Goal: Task Accomplishment & Management: Use online tool/utility

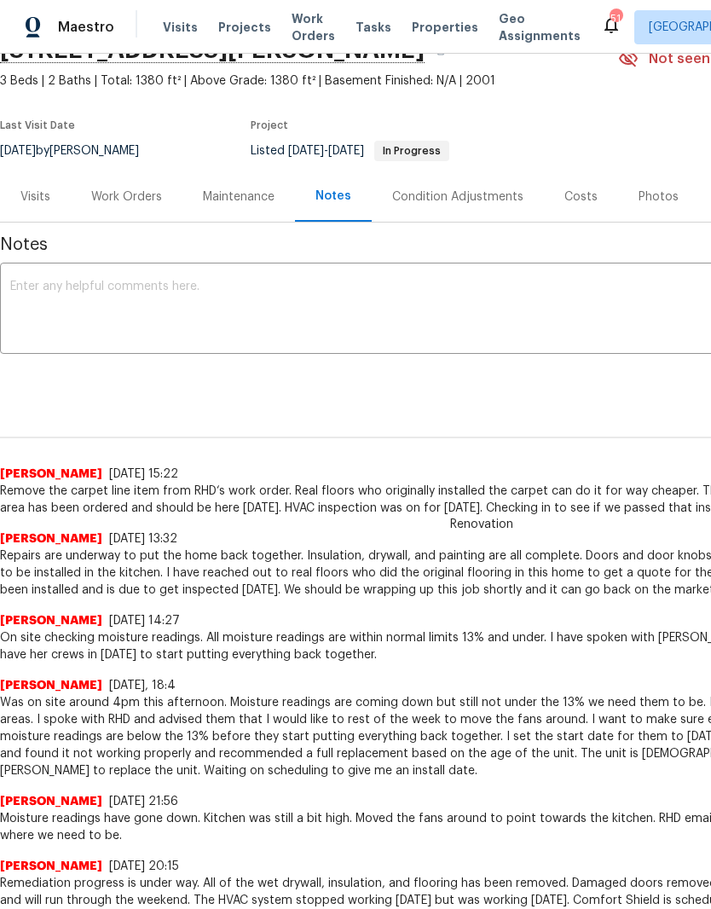
scroll to position [87, 0]
click at [140, 191] on div "Work Orders" at bounding box center [126, 196] width 71 height 17
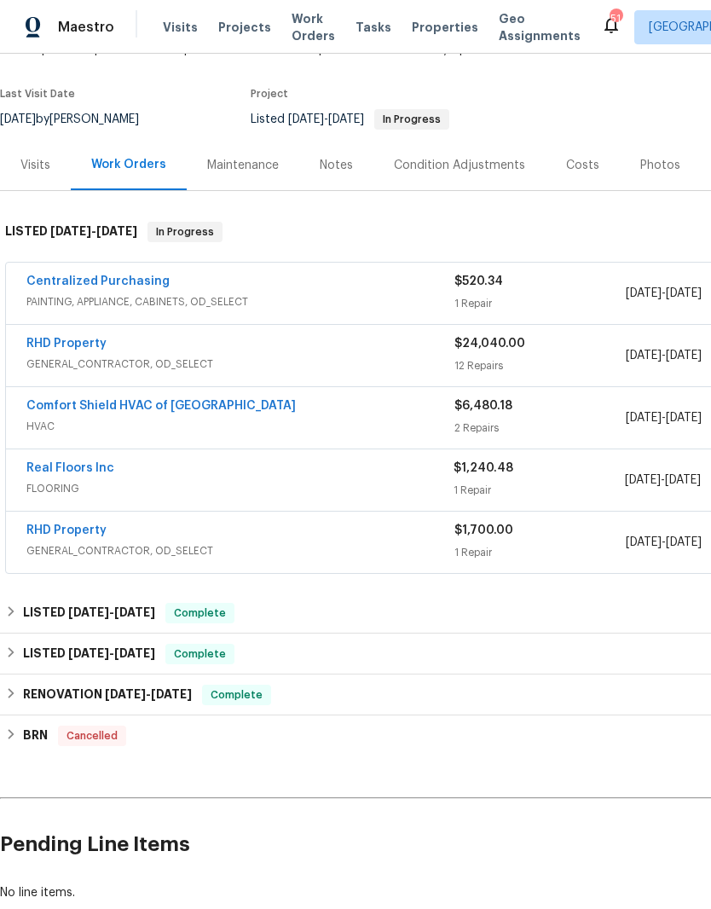
scroll to position [117, 0]
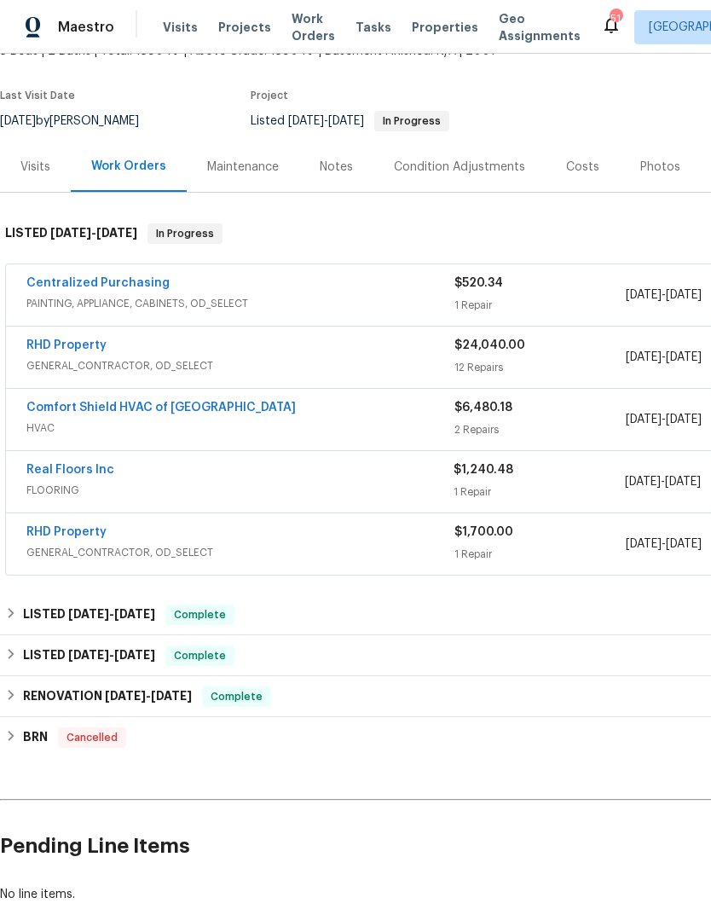
click at [85, 469] on link "Real Floors Inc" at bounding box center [70, 470] width 88 height 12
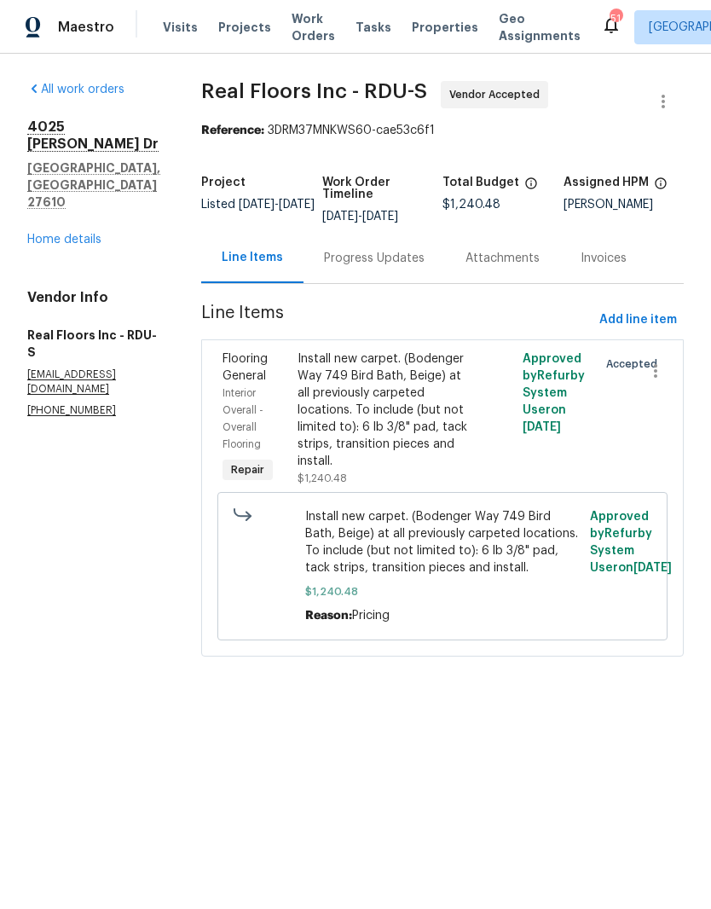
click at [413, 262] on div "Progress Updates" at bounding box center [374, 258] width 101 height 17
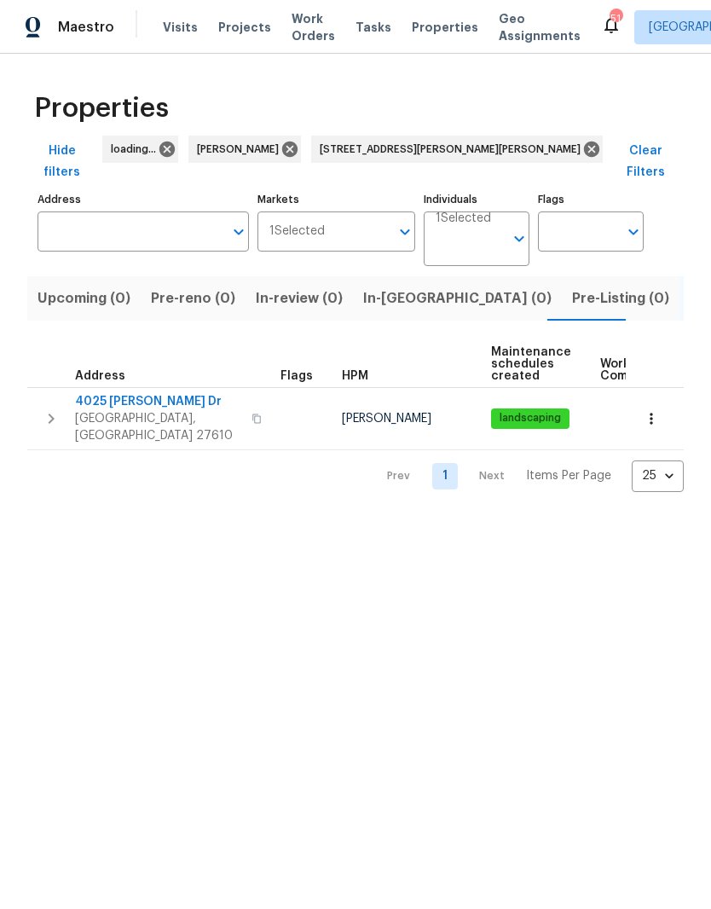
type input "4025 Scofield Dr Raleigh NC 27610"
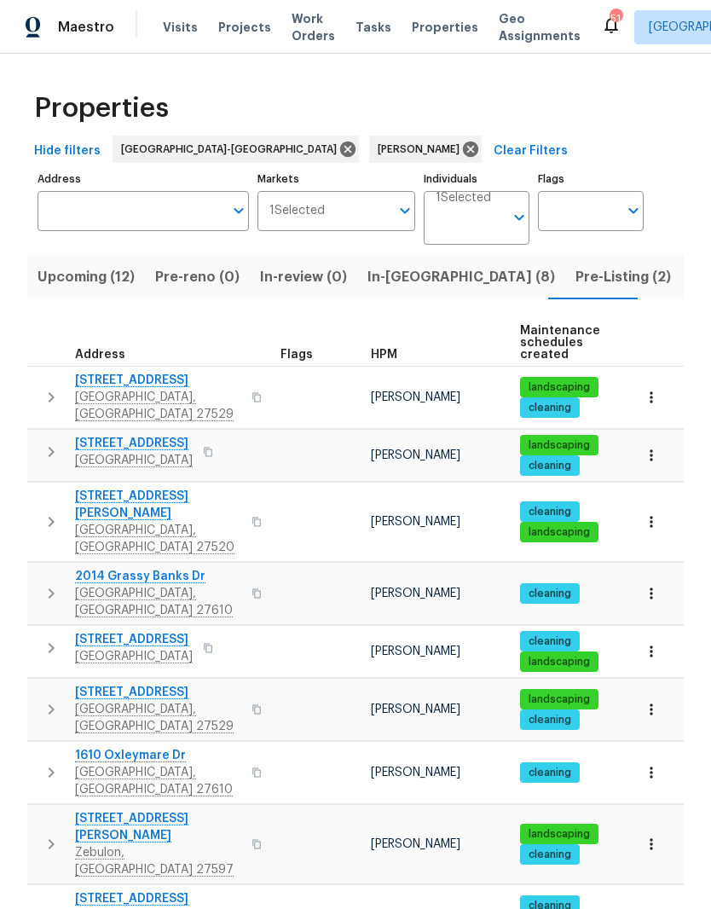
click at [413, 268] on span "In-reno (8)" at bounding box center [461, 277] width 188 height 24
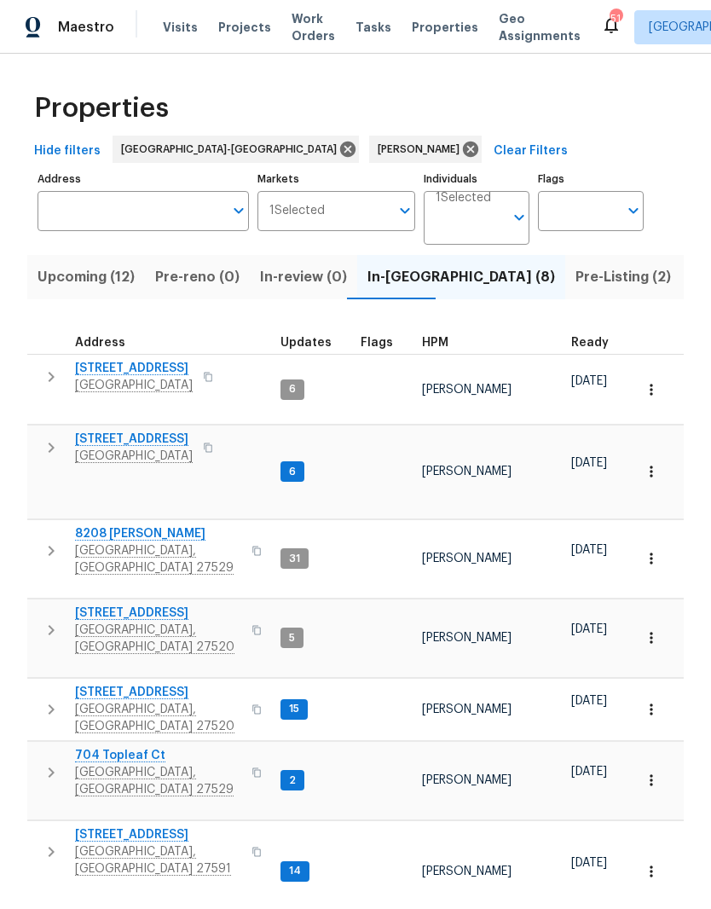
click at [144, 747] on span "704 Topleaf Ct" at bounding box center [158, 755] width 166 height 17
click at [128, 430] on span "105 Redbay Ln" at bounding box center [134, 438] width 118 height 17
click at [96, 826] on span "404 Helleri Ct" at bounding box center [158, 834] width 166 height 17
click at [95, 843] on span "[GEOGRAPHIC_DATA], [GEOGRAPHIC_DATA] 27591" at bounding box center [158, 860] width 166 height 34
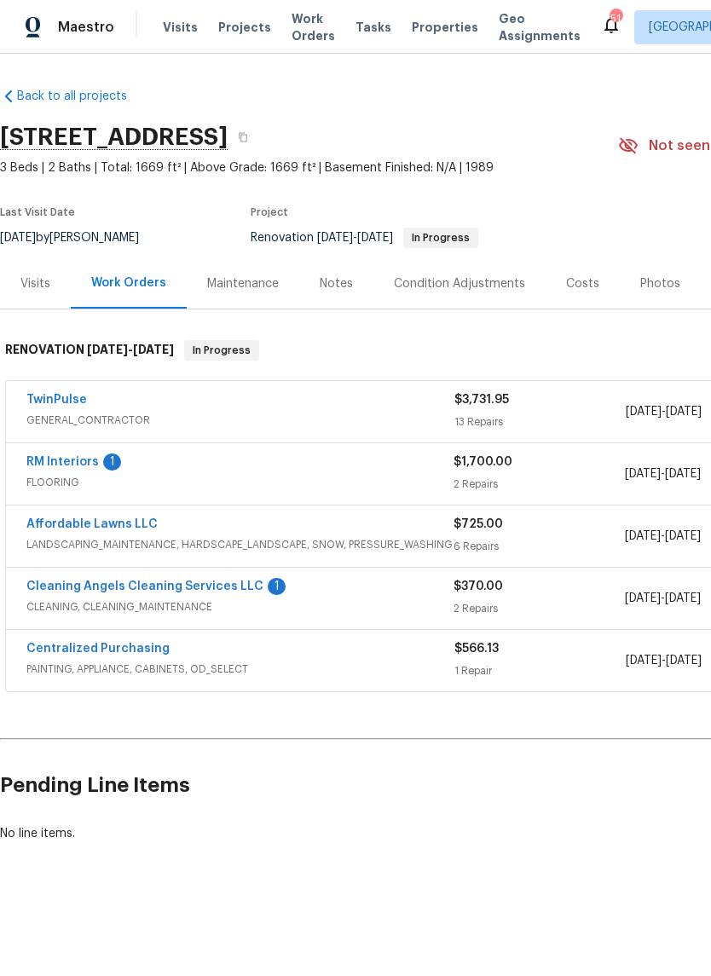
click at [64, 457] on link "RM Interiors" at bounding box center [62, 462] width 72 height 12
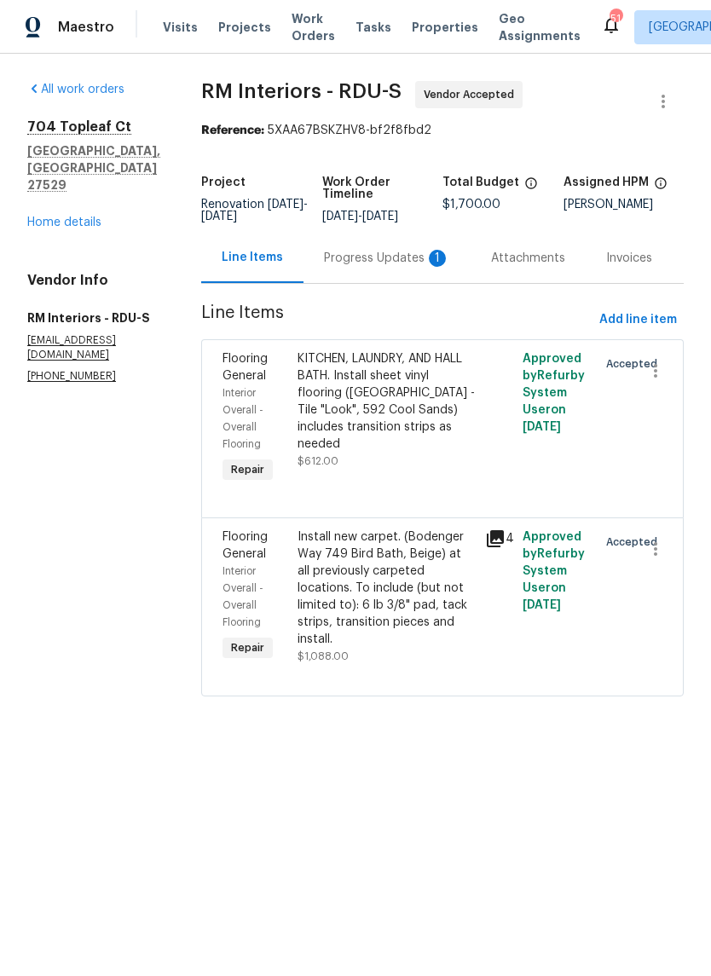
click at [382, 257] on div "Progress Updates 1" at bounding box center [387, 258] width 126 height 17
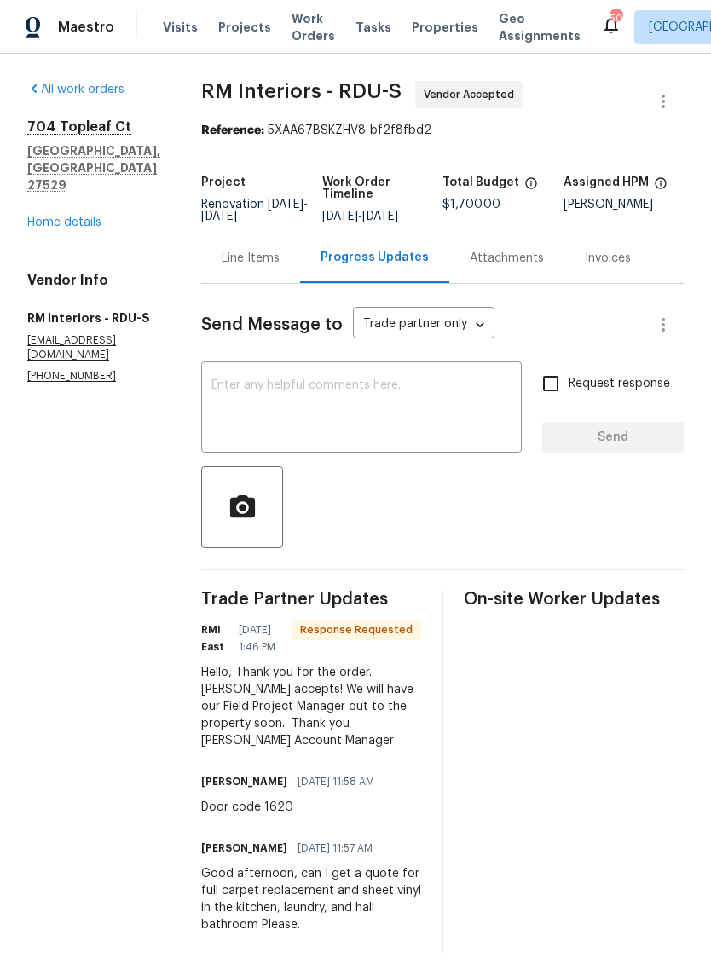
click at [91, 216] on link "Home details" at bounding box center [64, 222] width 74 height 12
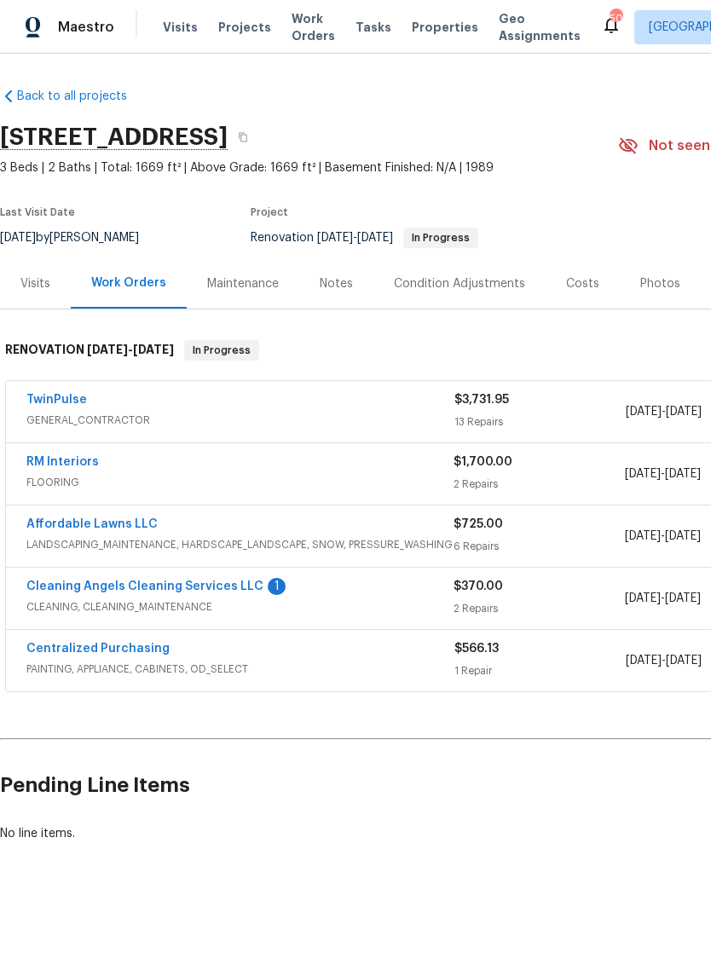
click at [73, 395] on link "TwinPulse" at bounding box center [56, 400] width 61 height 12
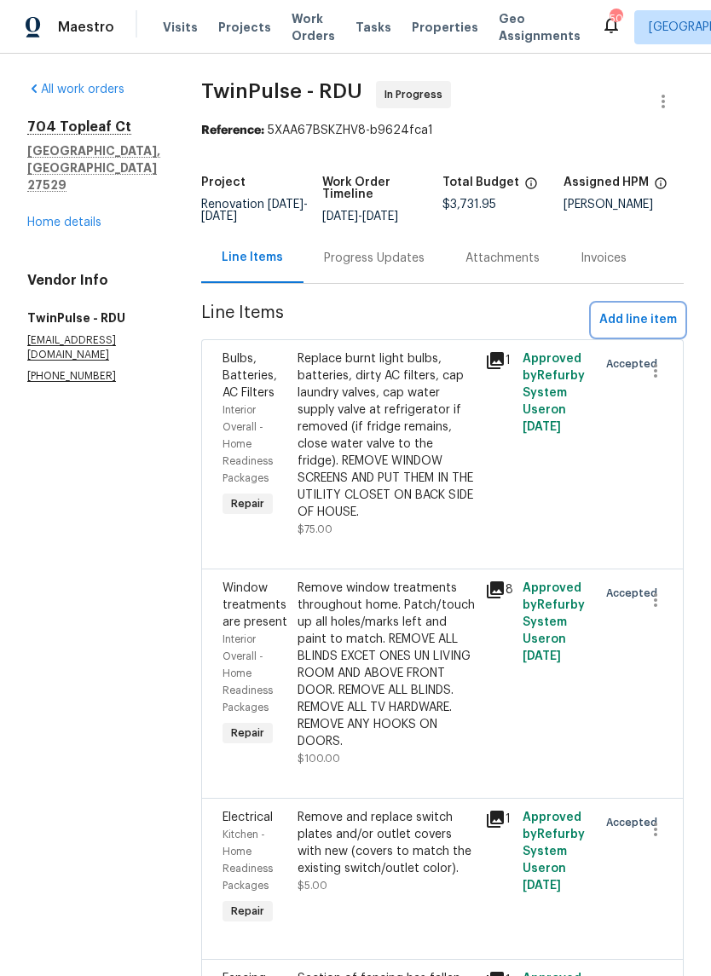
click at [667, 331] on span "Add line item" at bounding box center [638, 319] width 78 height 21
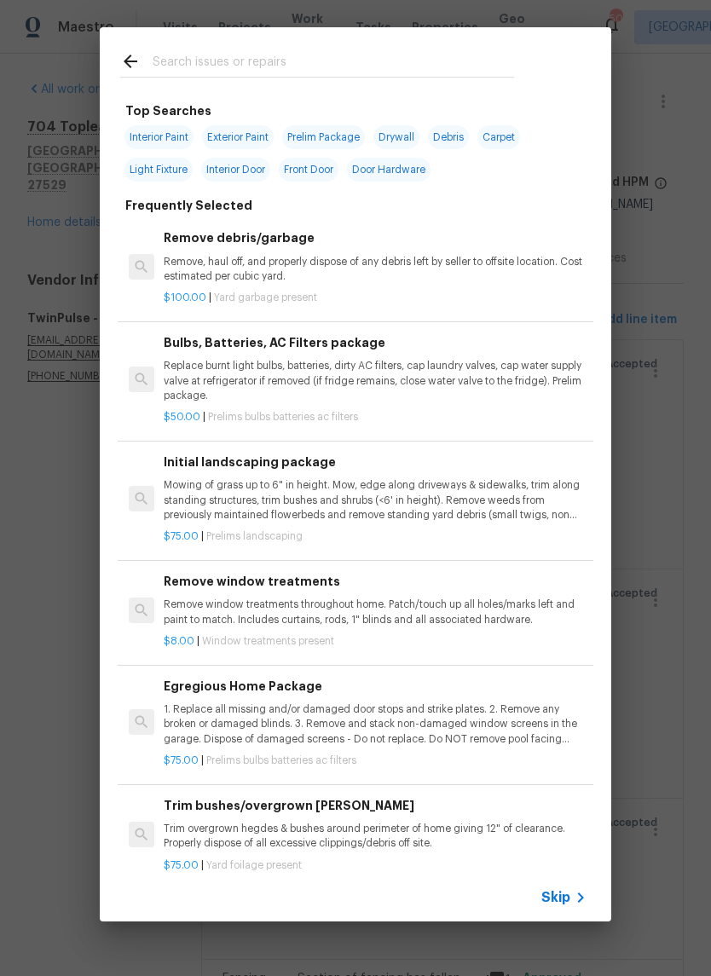
click at [382, 52] on input "text" at bounding box center [333, 64] width 361 height 26
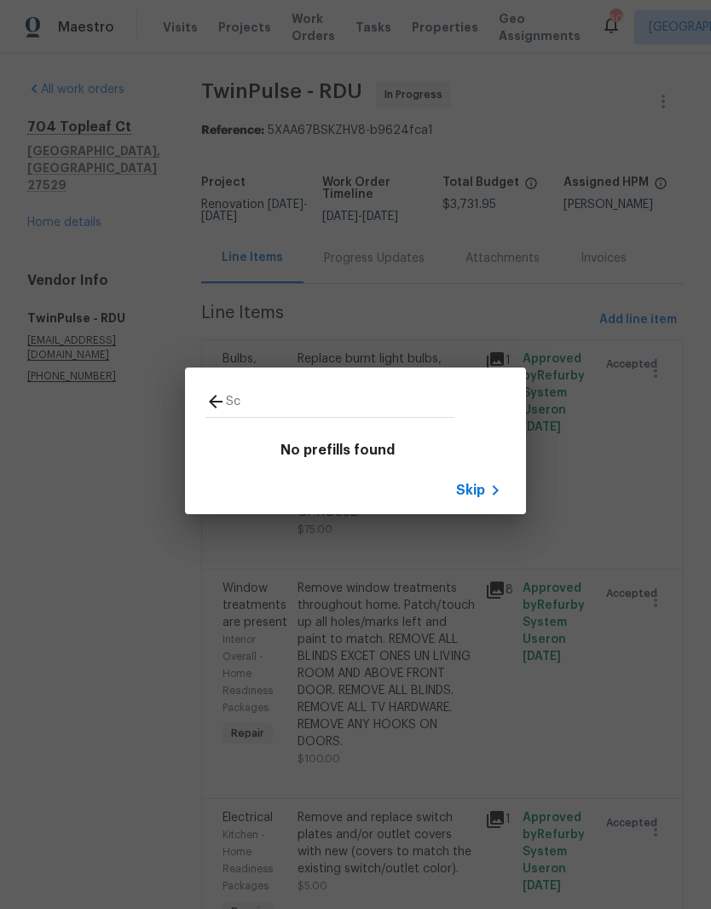
type input "S"
type input "P"
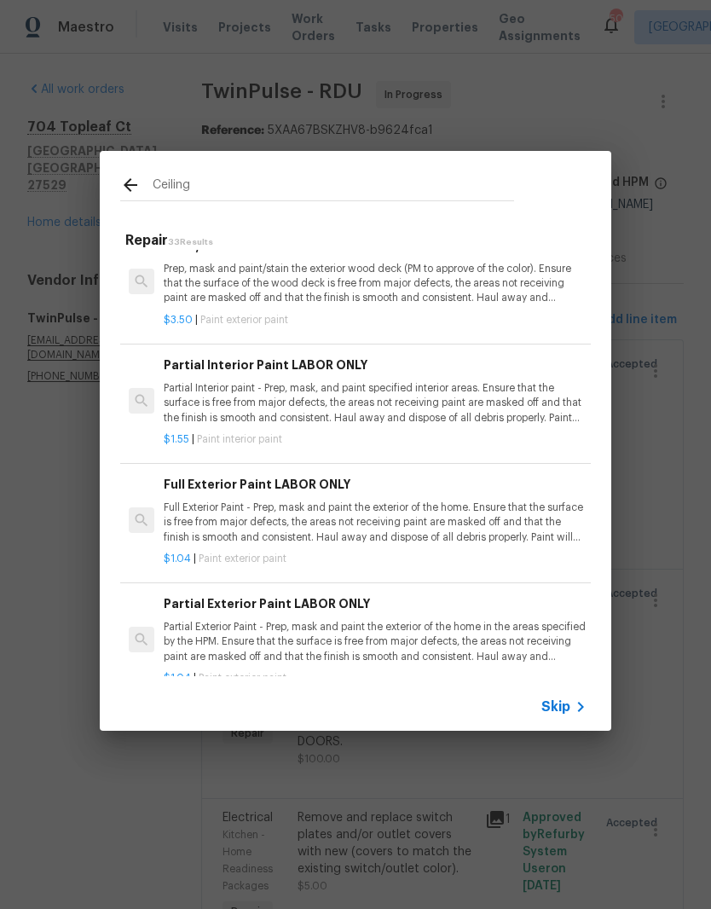
scroll to position [3298, 0]
click at [447, 188] on input "Ceiling" at bounding box center [333, 188] width 361 height 26
type input "C"
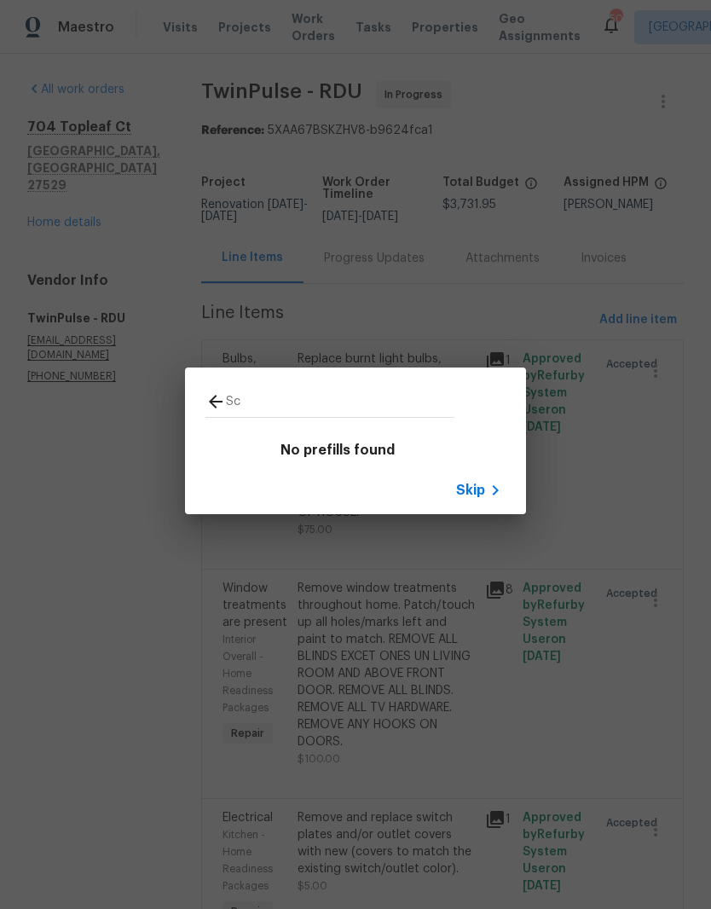
type input "S"
type input "H"
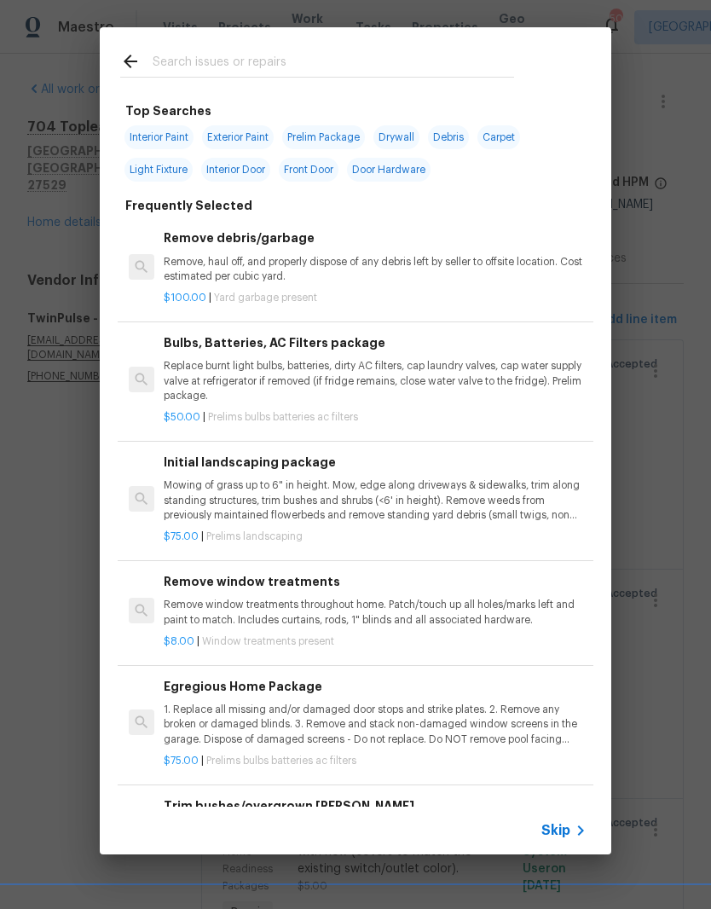
click at [138, 53] on icon at bounding box center [130, 61] width 20 height 20
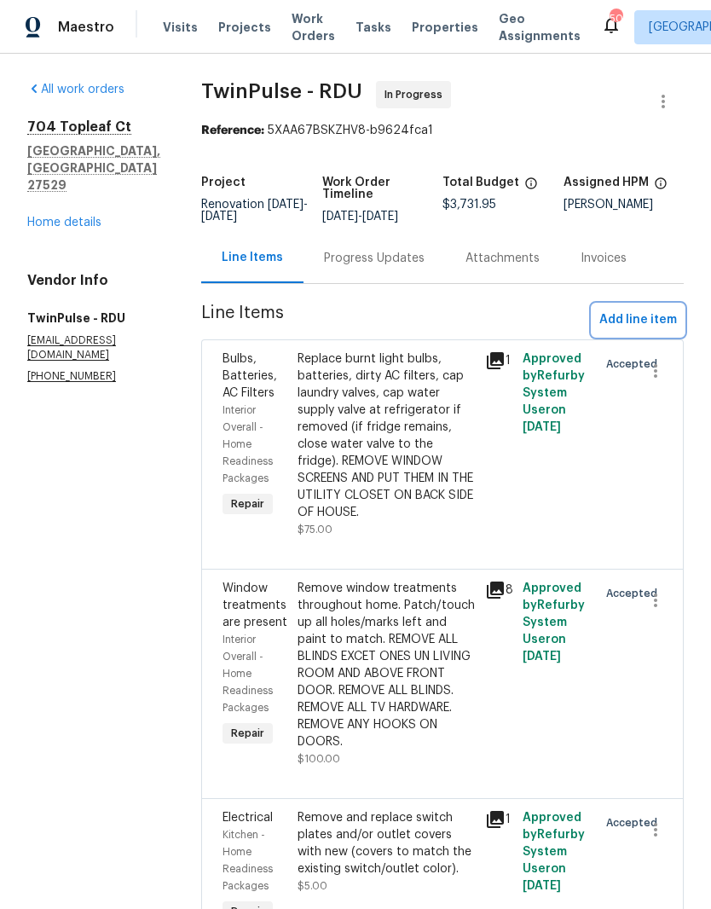
click at [663, 331] on span "Add line item" at bounding box center [638, 319] width 78 height 21
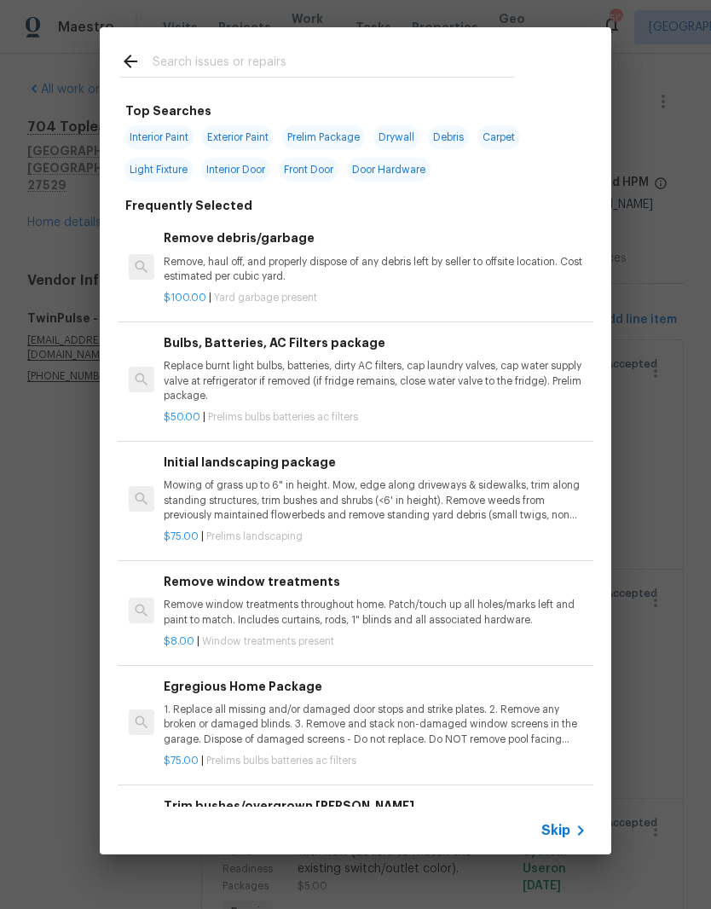
click at [328, 57] on input "text" at bounding box center [333, 64] width 361 height 26
type input "Drywall"
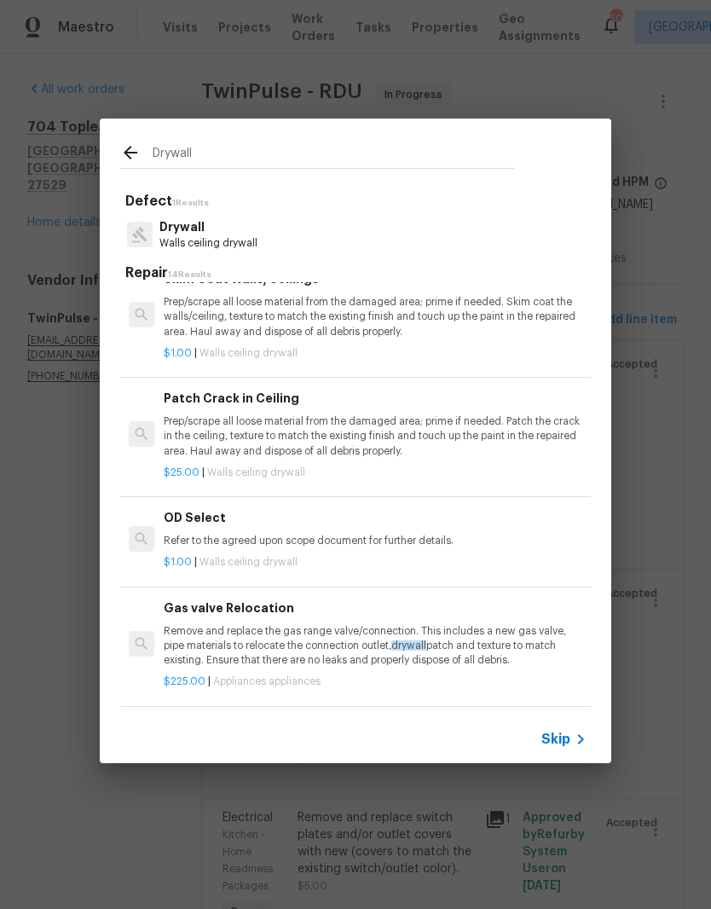
scroll to position [713, 0]
click at [492, 430] on p "Prep/scrape all loose material from the damaged area; prime if needed. Patch th…" at bounding box center [375, 436] width 423 height 43
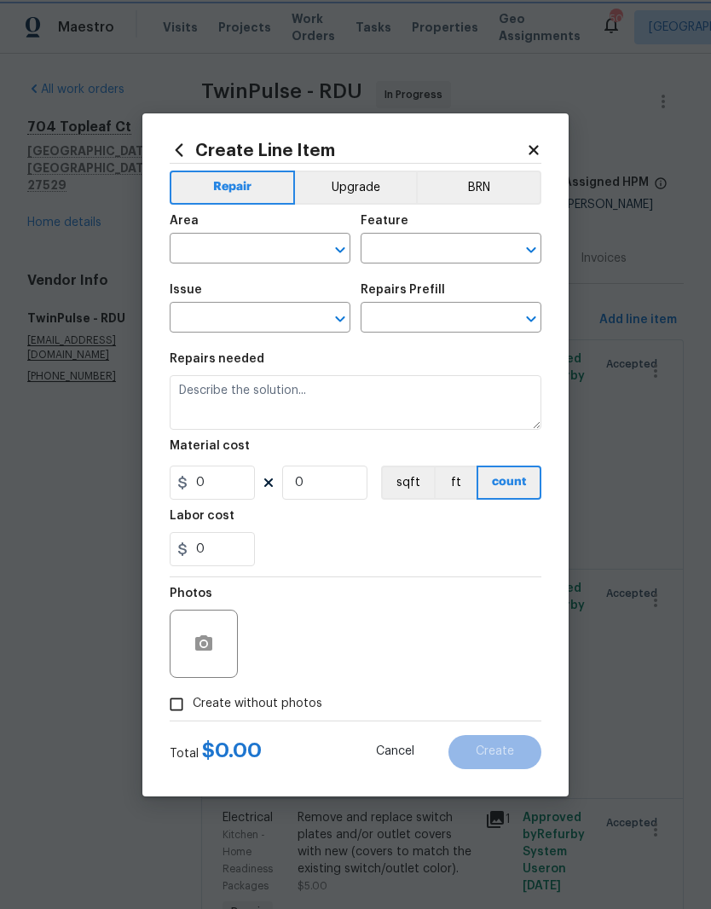
type input "Walls and Ceiling"
type input "Drywall"
type input "Patch Crack in Ceiling $25.00"
type textarea "Prep/scrape all loose material from the damaged area; prime if needed. Patch th…"
type input "25"
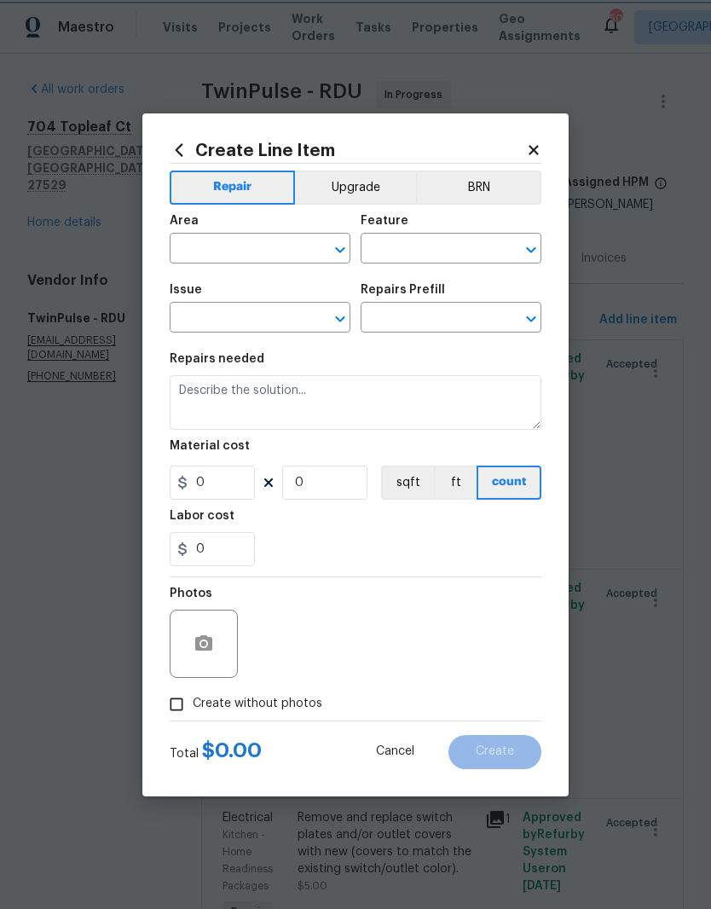
type input "1"
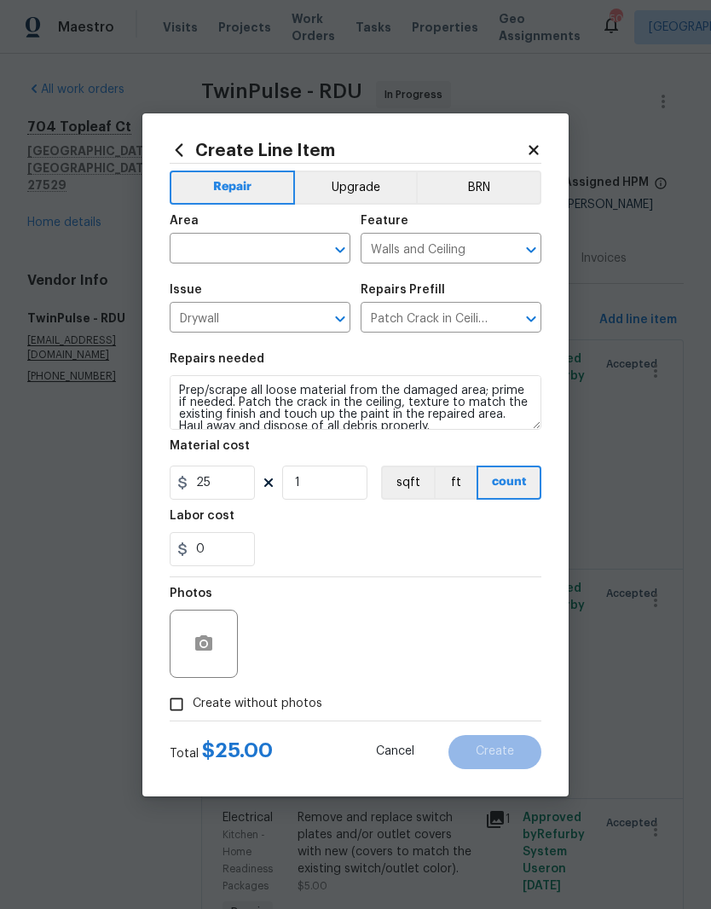
click at [254, 250] on input "text" at bounding box center [236, 250] width 133 height 26
click at [280, 317] on li "Interior Overall" at bounding box center [260, 316] width 181 height 28
type input "Interior Overall"
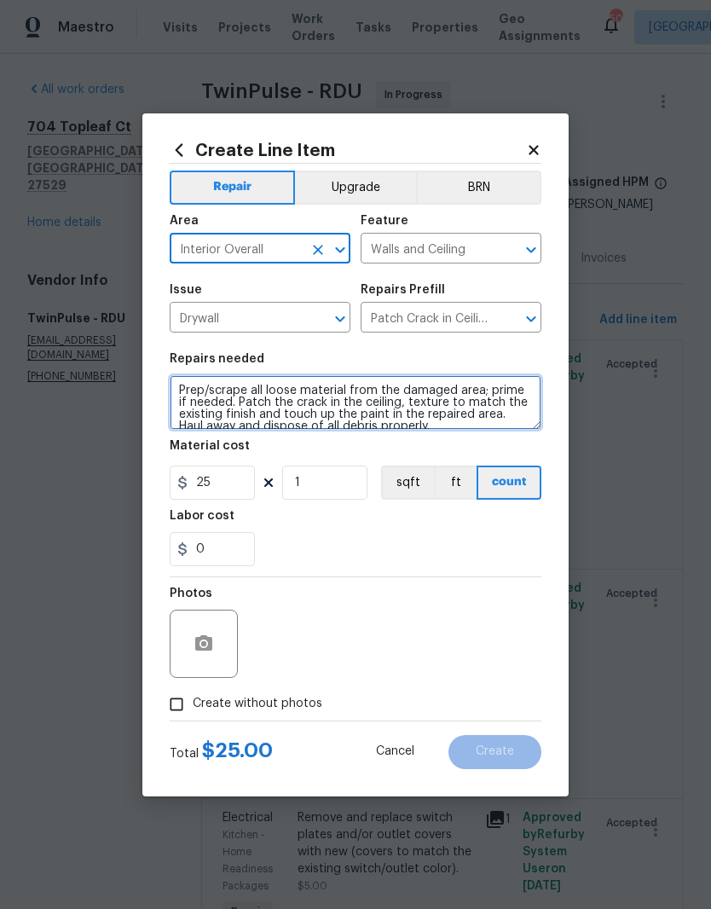
click at [187, 392] on textarea "Prep/scrape all loose material from the damaged area; prime if needed. Patch th…" at bounding box center [356, 402] width 372 height 55
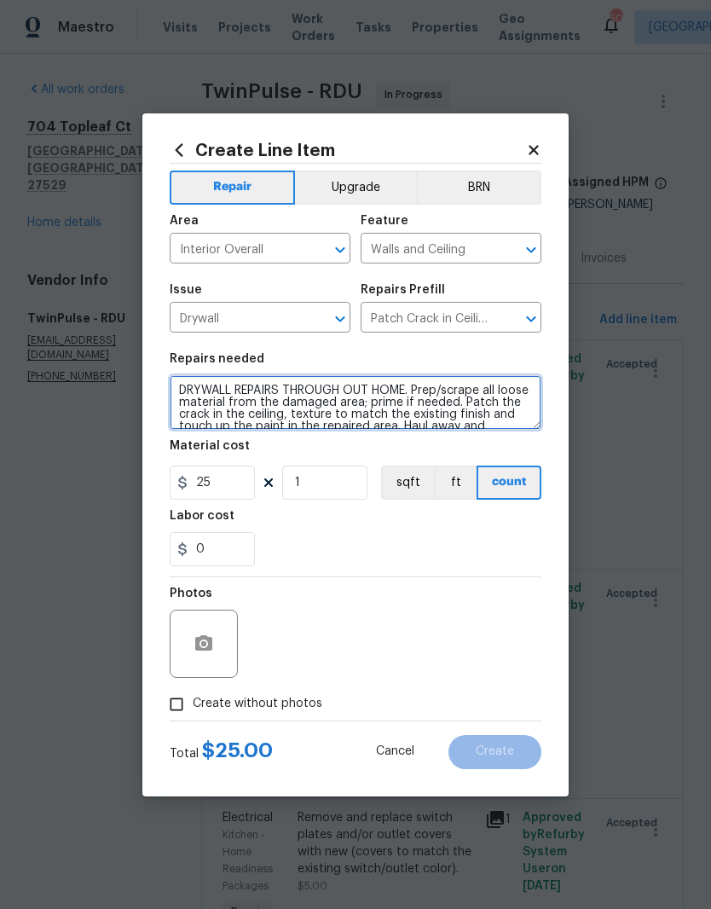
type textarea "DRYWALL REPAIRS THROUGH OUT HOME. Prep/scrape all loose material from the damag…"
click at [351, 528] on div "Labor cost" at bounding box center [356, 521] width 372 height 22
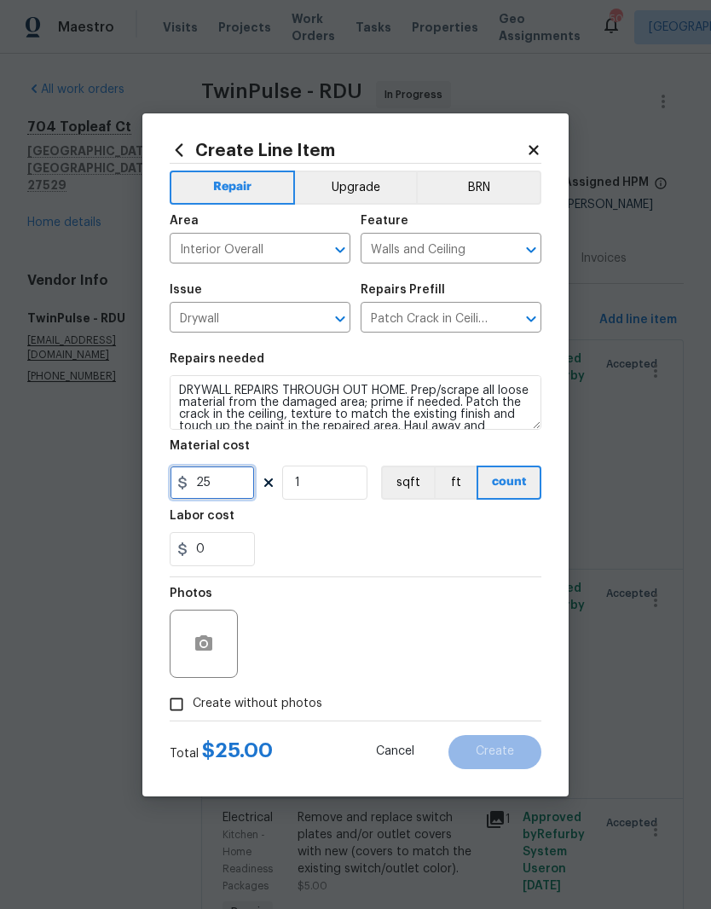
click at [206, 479] on input "25" at bounding box center [212, 482] width 85 height 34
type input "600"
click at [429, 545] on div "0" at bounding box center [356, 549] width 372 height 34
click at [286, 703] on span "Create without photos" at bounding box center [258, 704] width 130 height 18
click at [193, 703] on input "Create without photos" at bounding box center [176, 704] width 32 height 32
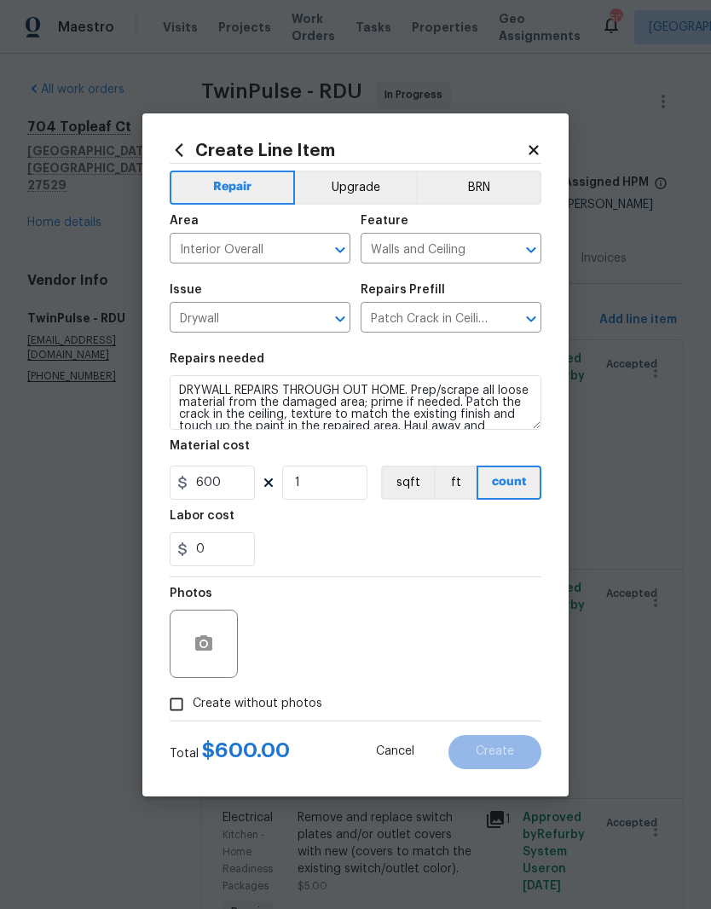
checkbox input "true"
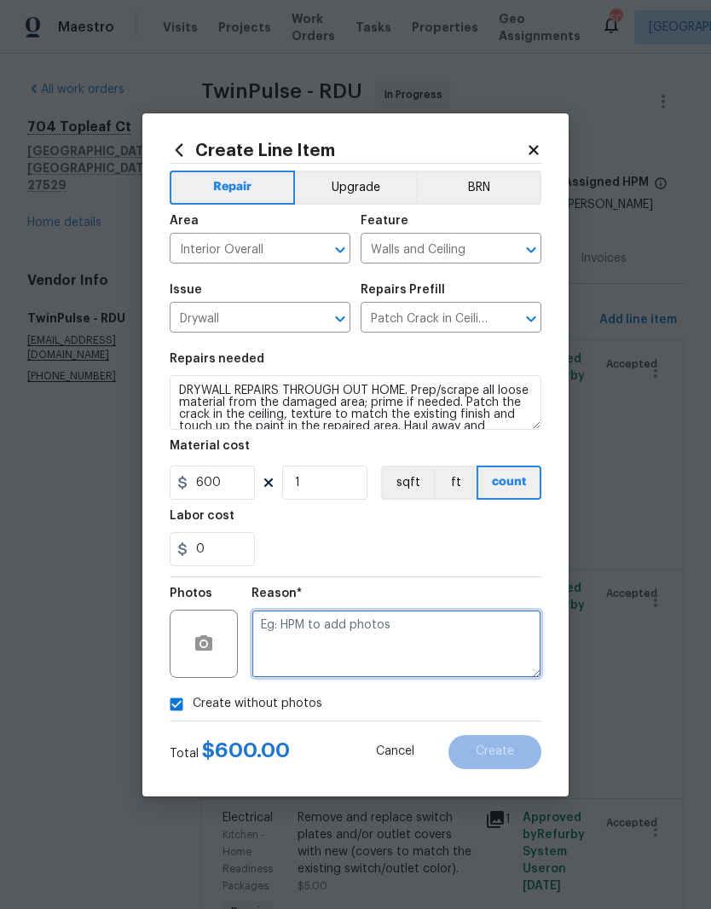
click at [418, 640] on textarea at bounding box center [396, 643] width 290 height 68
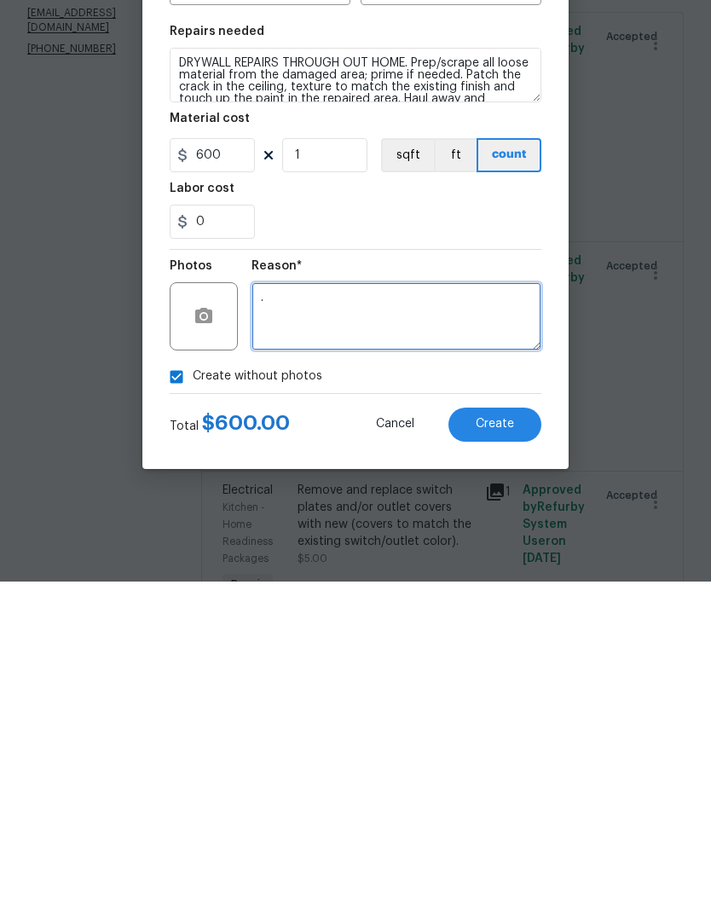
type textarea "."
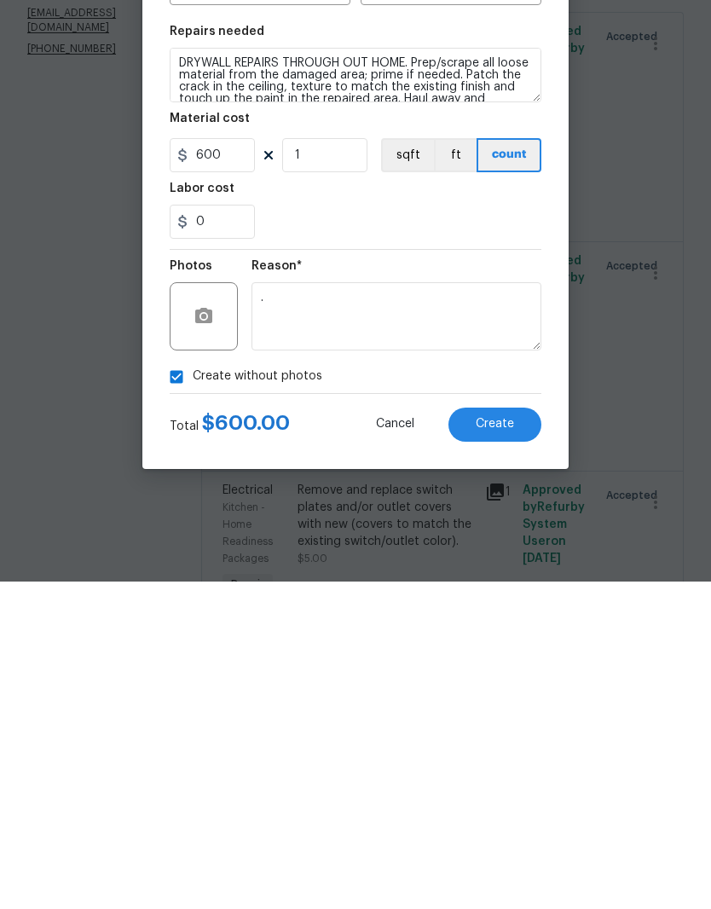
click at [523, 735] on button "Create" at bounding box center [494, 752] width 93 height 34
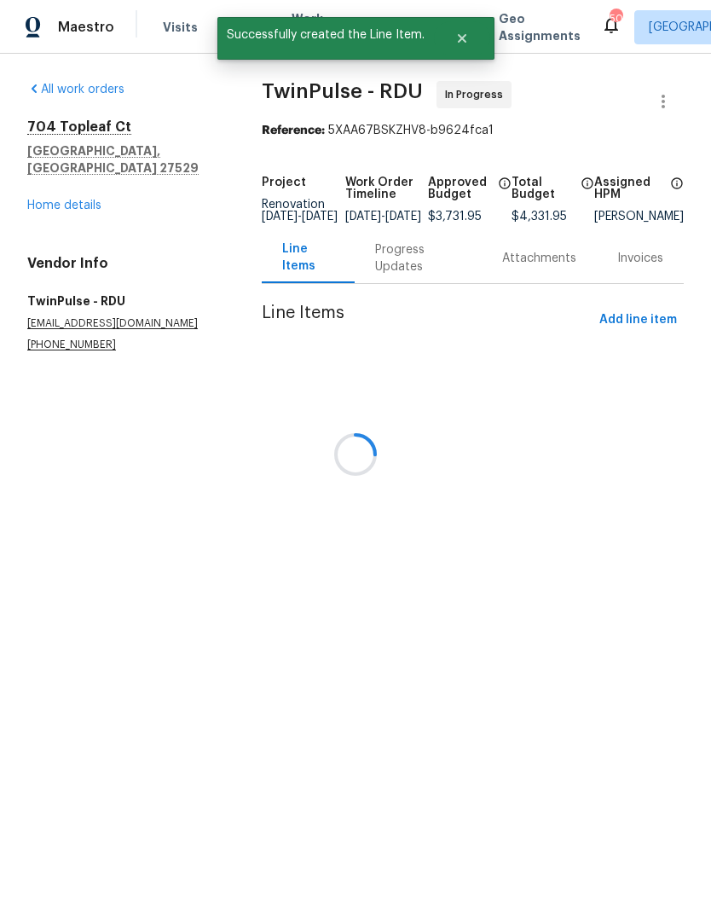
scroll to position [0, 0]
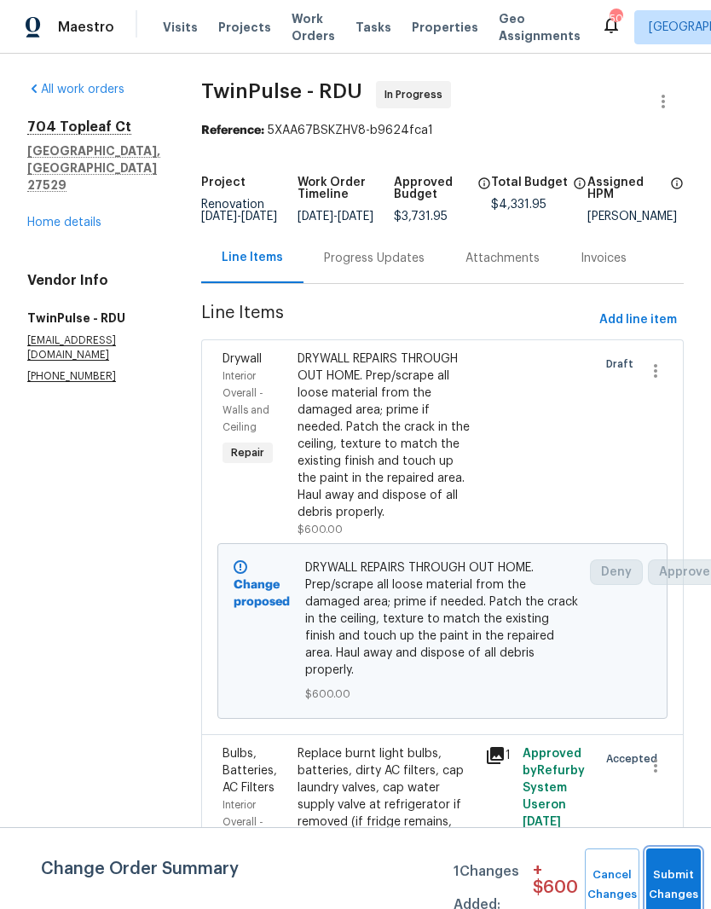
click at [680, 863] on button "Submit Changes" at bounding box center [673, 884] width 55 height 73
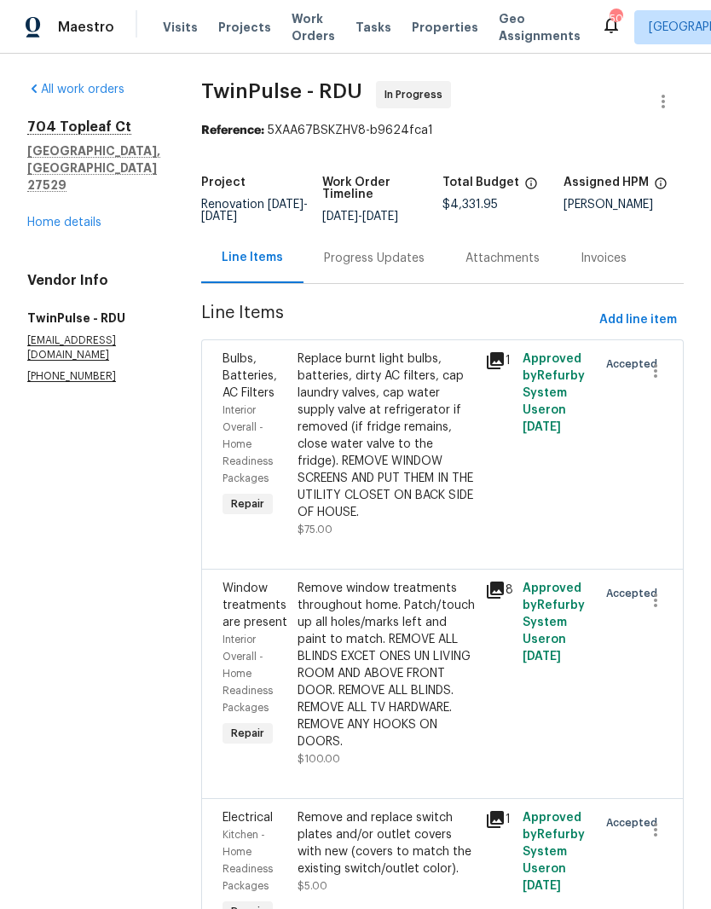
click at [85, 216] on link "Home details" at bounding box center [64, 222] width 74 height 12
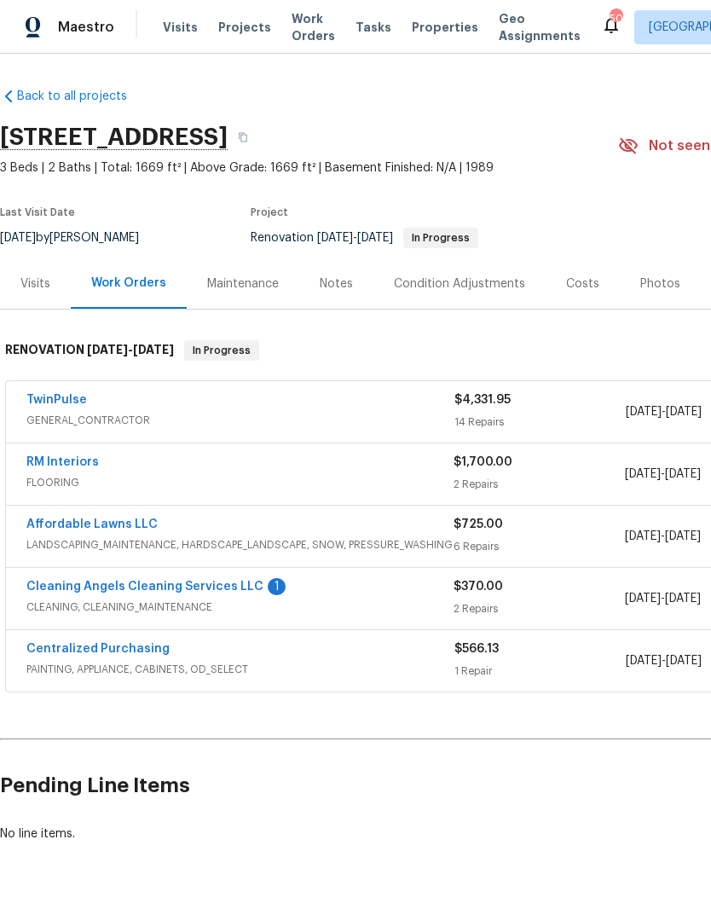
click at [333, 277] on div "Notes" at bounding box center [336, 283] width 33 height 17
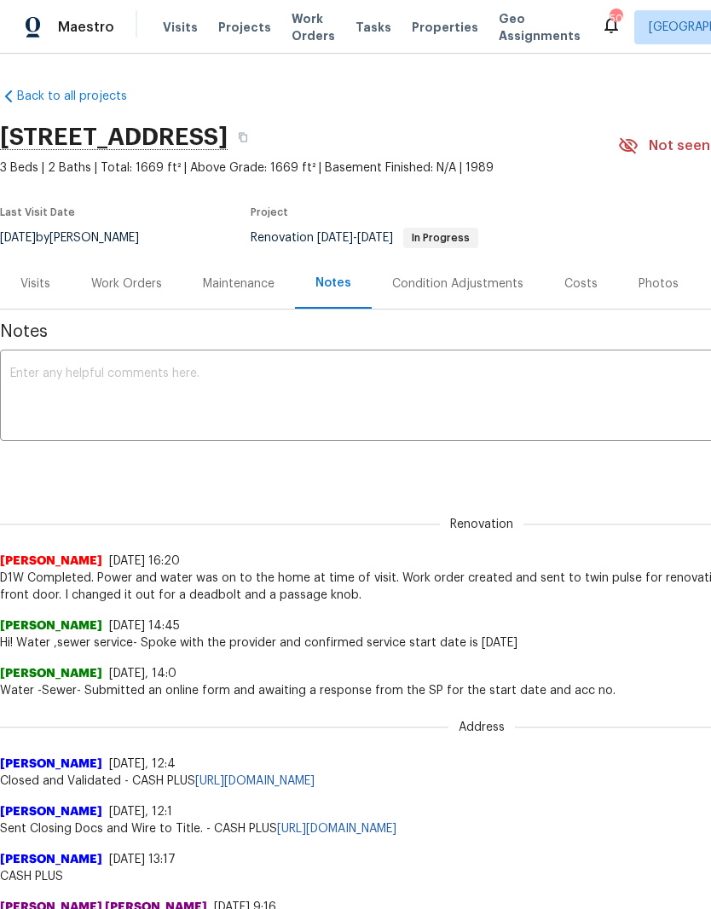
click at [574, 270] on div "Costs" at bounding box center [581, 283] width 74 height 50
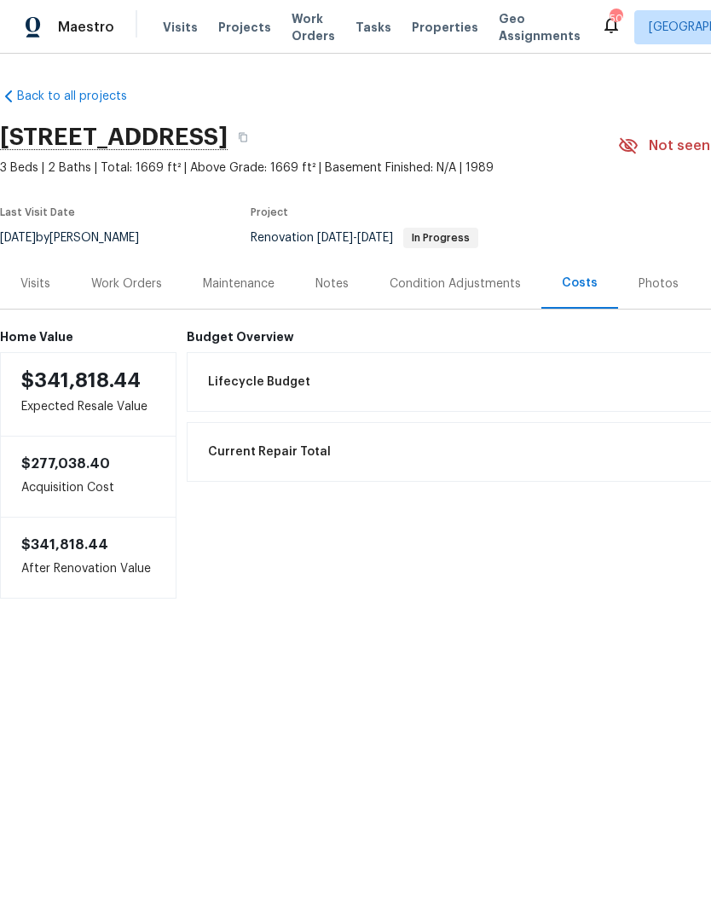
click at [142, 289] on div "Work Orders" at bounding box center [126, 283] width 71 height 17
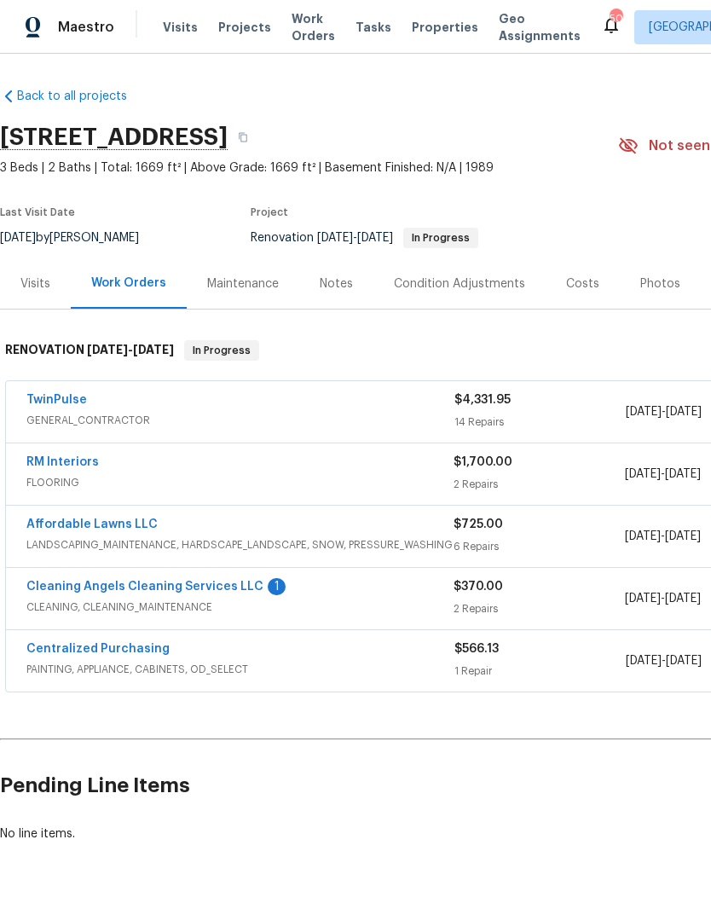
click at [202, 590] on link "Cleaning Angels Cleaning Services LLC" at bounding box center [144, 586] width 237 height 12
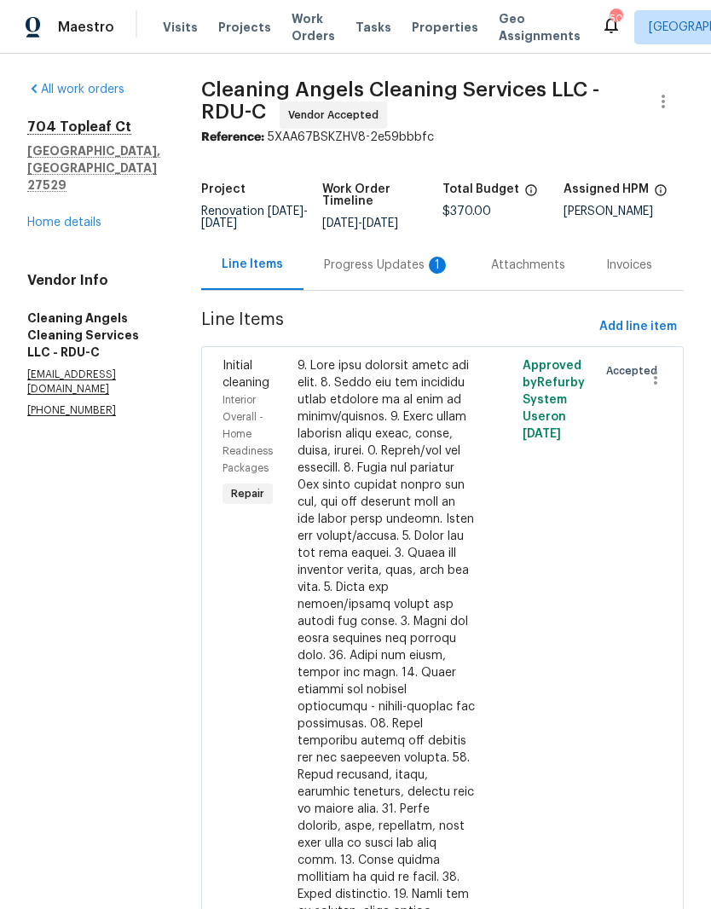
click at [410, 274] on div "Progress Updates 1" at bounding box center [387, 265] width 126 height 17
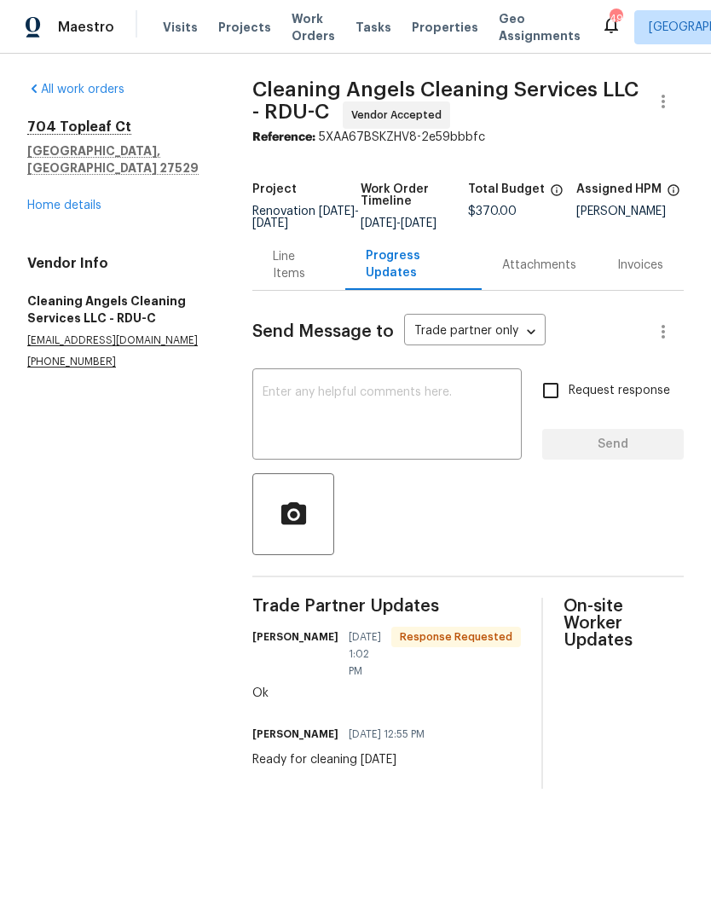
click at [87, 199] on link "Home details" at bounding box center [64, 205] width 74 height 12
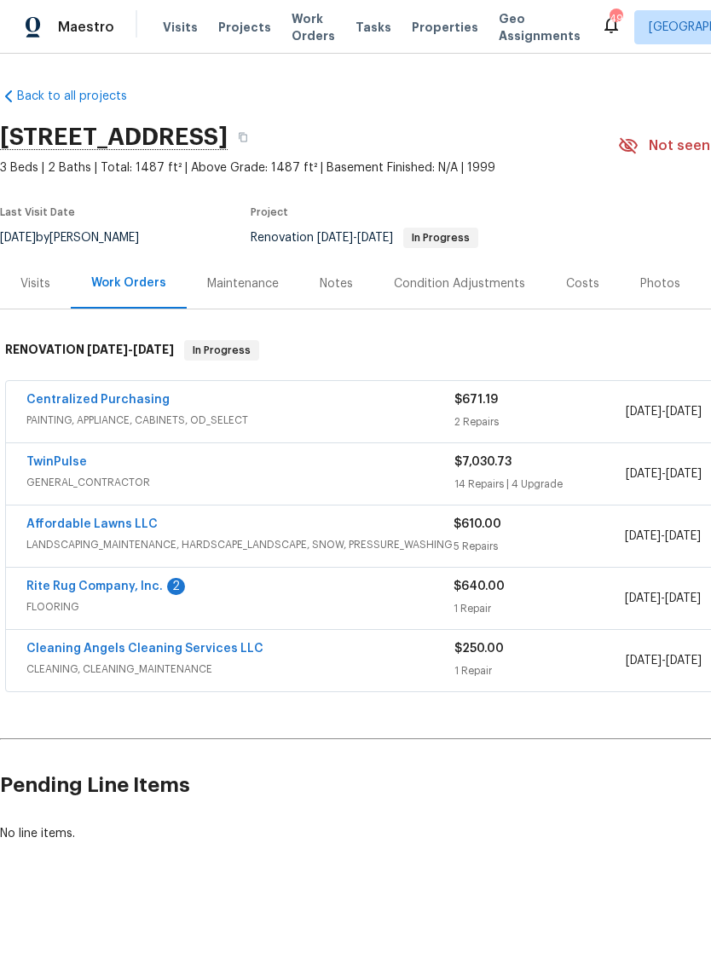
click at [133, 591] on link "Rite Rug Company, Inc." at bounding box center [94, 586] width 136 height 12
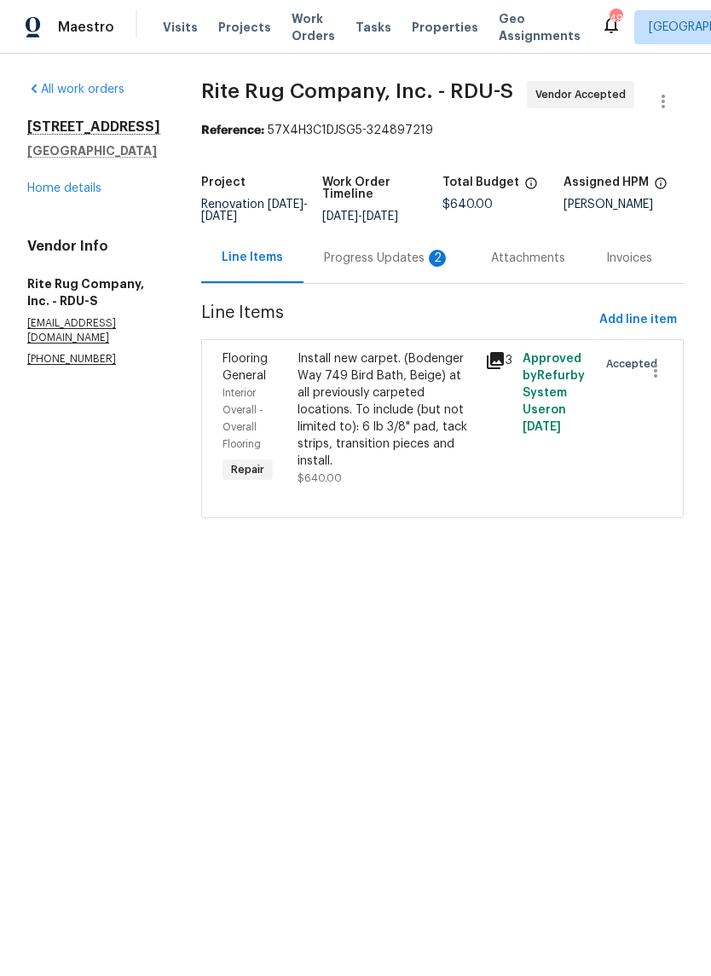
click at [408, 267] on div "Progress Updates 2" at bounding box center [387, 258] width 126 height 17
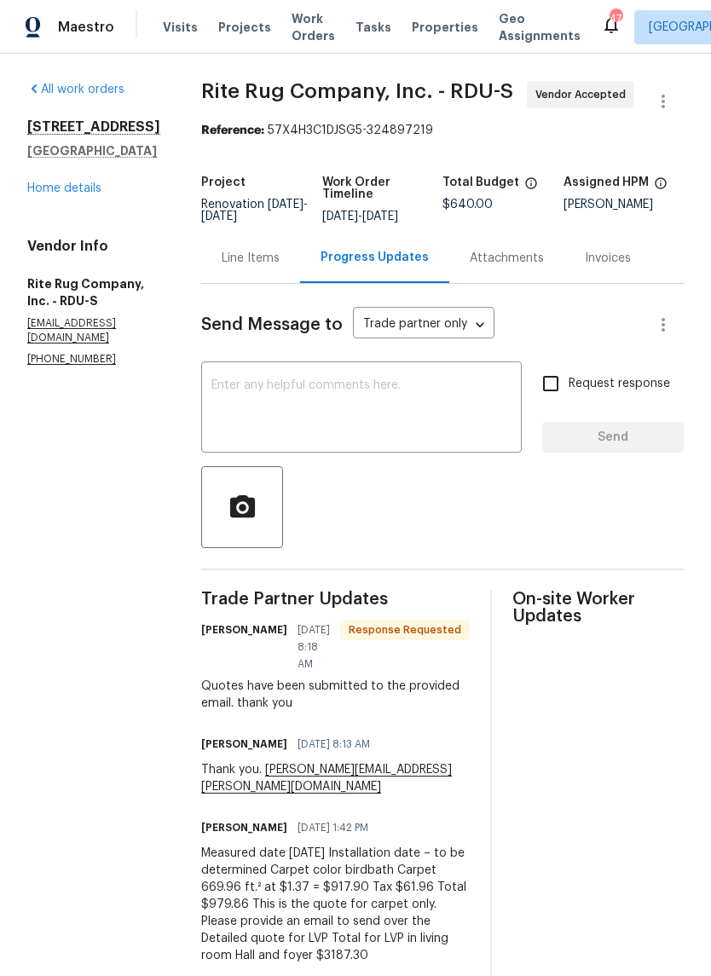
click at [319, 330] on span "Send Message to" at bounding box center [271, 324] width 141 height 17
click at [260, 263] on div "Line Items" at bounding box center [251, 258] width 58 height 17
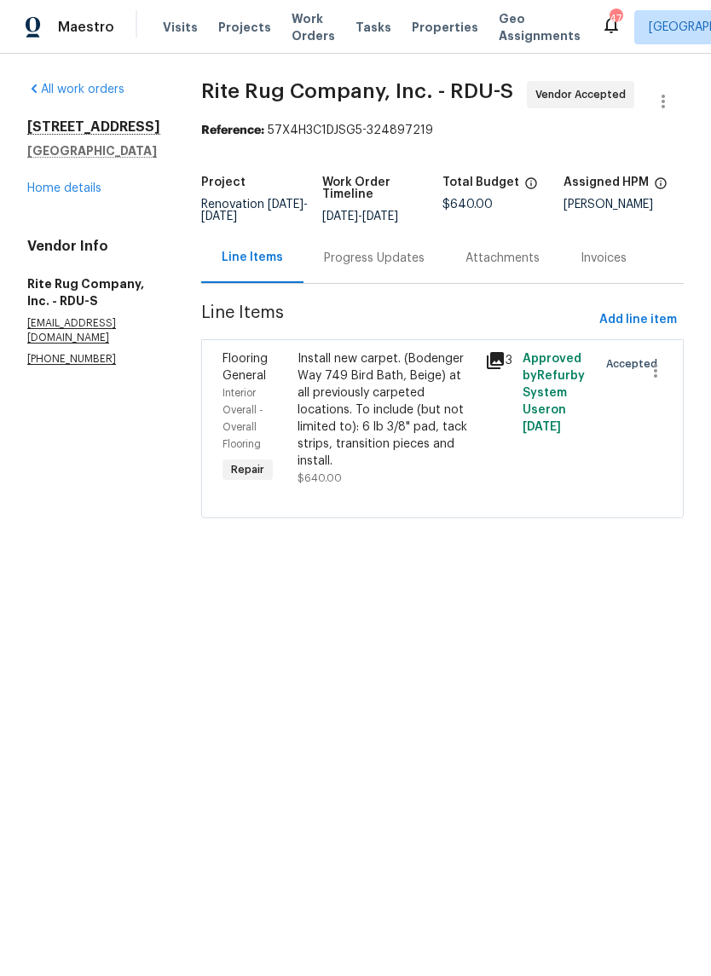
click at [398, 263] on div "Progress Updates" at bounding box center [374, 258] width 101 height 17
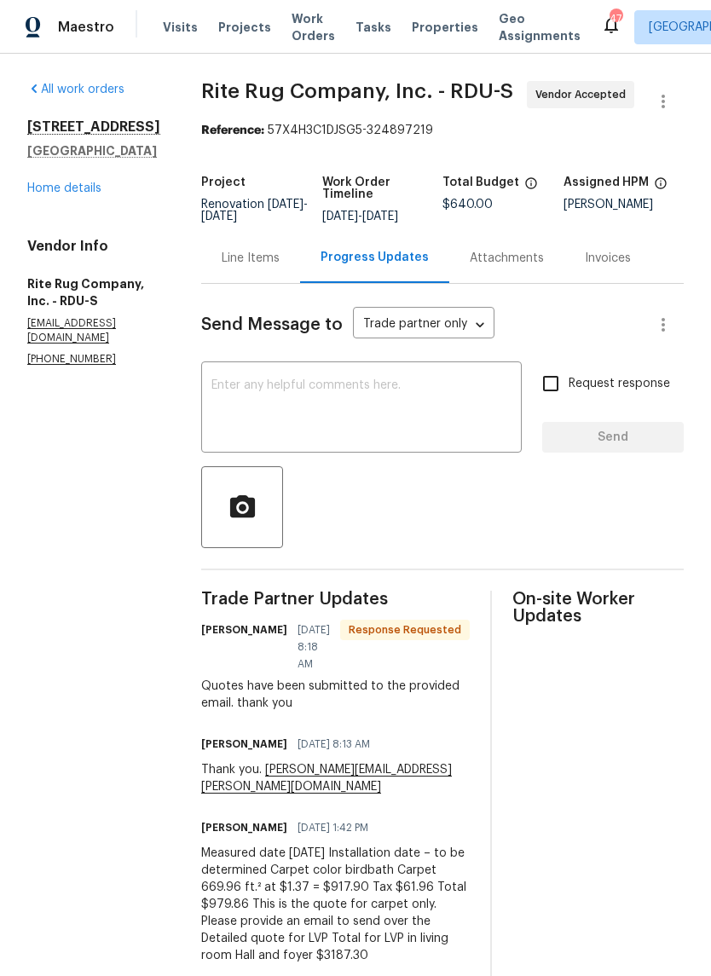
click at [77, 183] on link "Home details" at bounding box center [64, 188] width 74 height 12
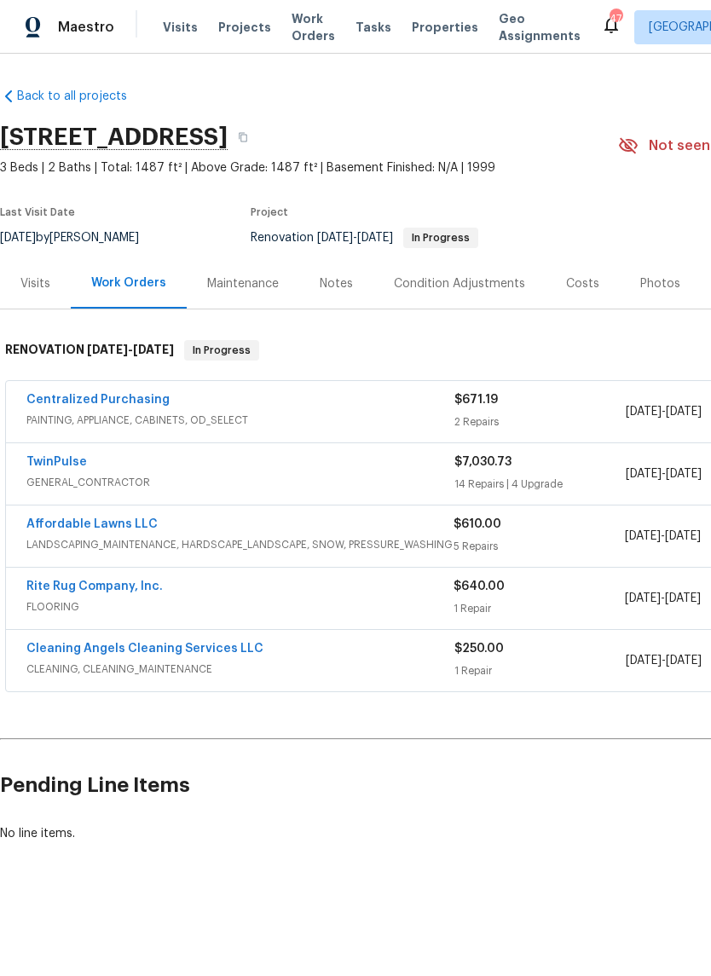
click at [575, 286] on div "Costs" at bounding box center [582, 283] width 33 height 17
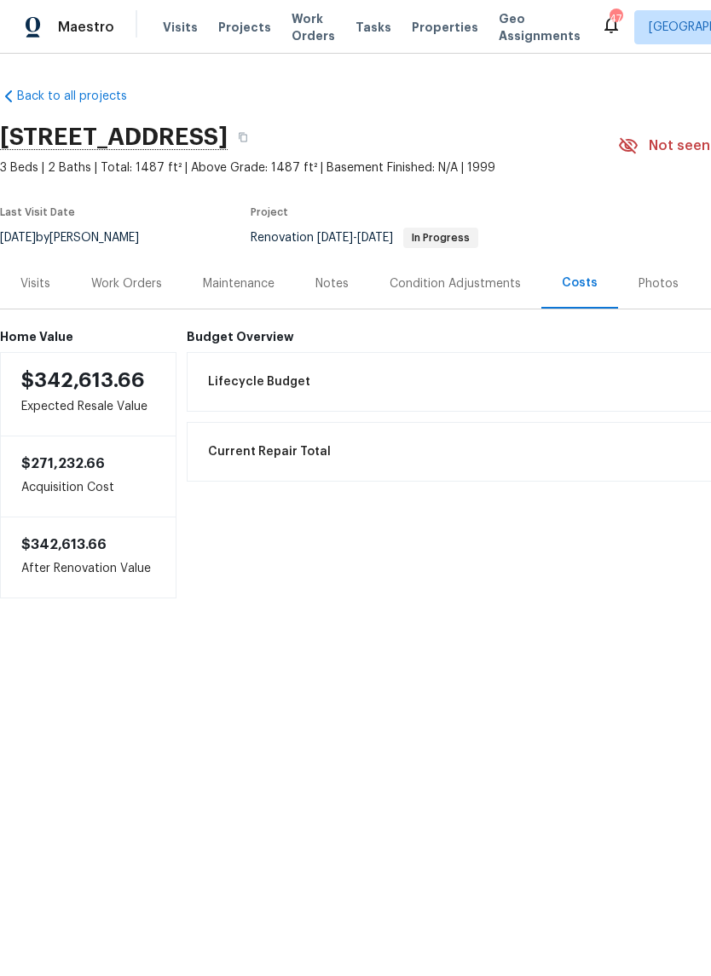
click at [329, 296] on div "Notes" at bounding box center [332, 283] width 74 height 50
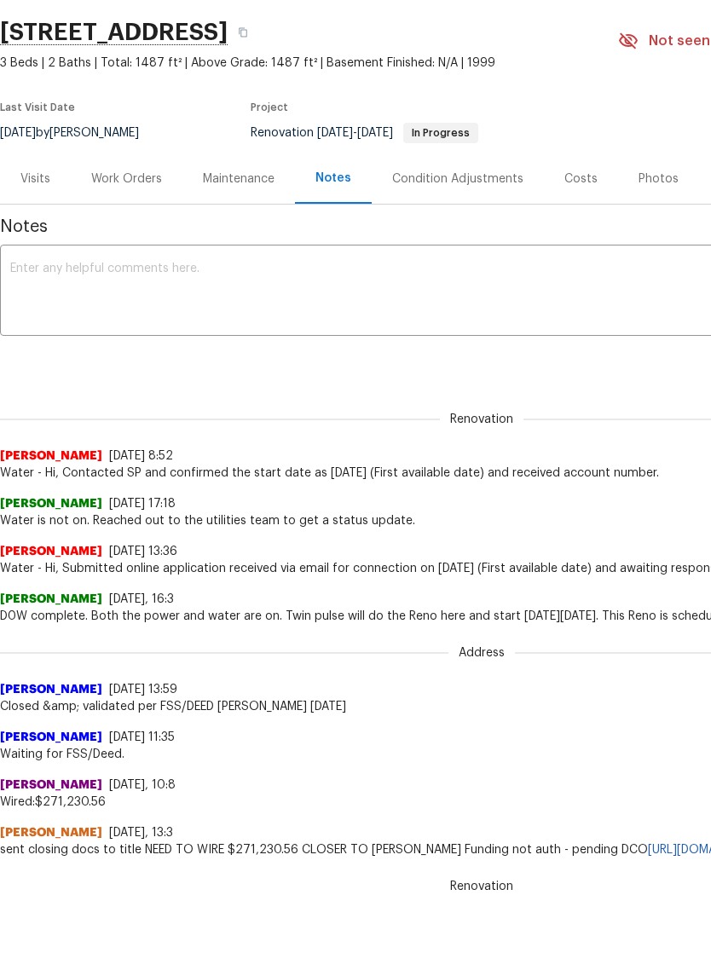
click at [123, 181] on div "Work Orders" at bounding box center [126, 178] width 71 height 17
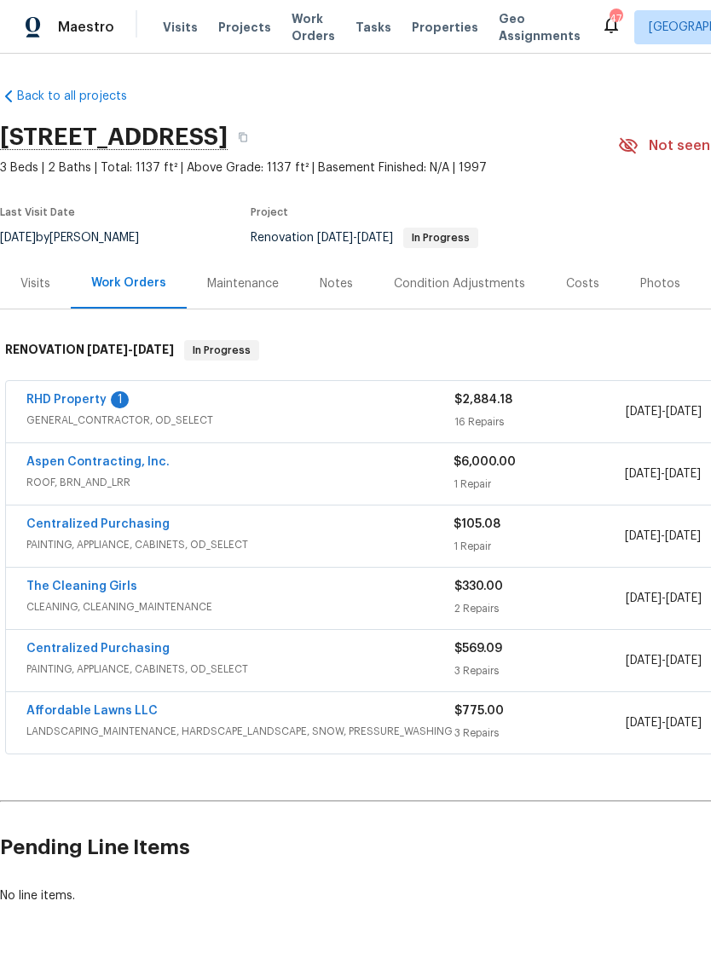
click at [62, 450] on div "Aspen Contracting, Inc. ROOF, BRN_AND_LRR $6,000.00 1 Repair 8/19/2025 - 8/23/2…" at bounding box center [481, 473] width 951 height 61
click at [55, 463] on link "Aspen Contracting, Inc." at bounding box center [97, 462] width 143 height 12
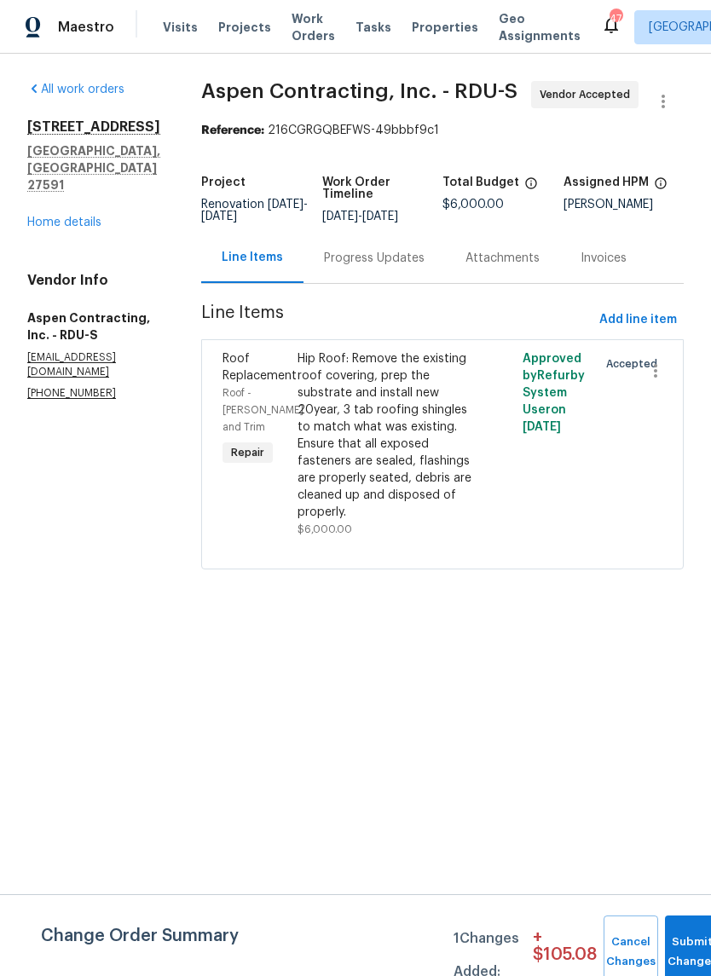
click at [413, 267] on div "Progress Updates" at bounding box center [374, 258] width 101 height 17
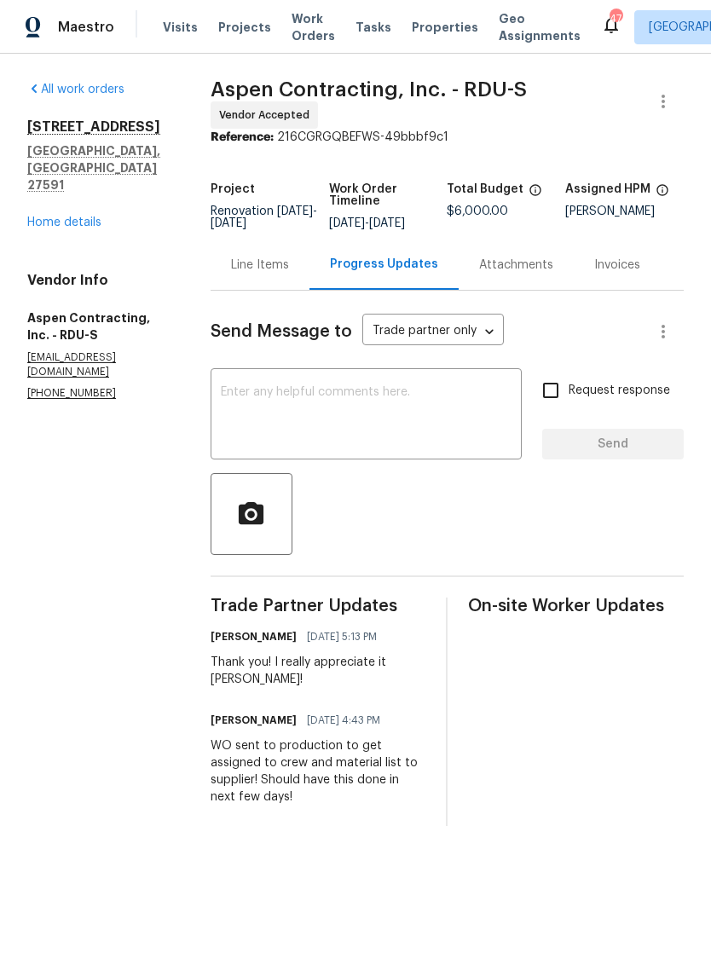
click at [46, 92] on link "All work orders" at bounding box center [75, 90] width 97 height 12
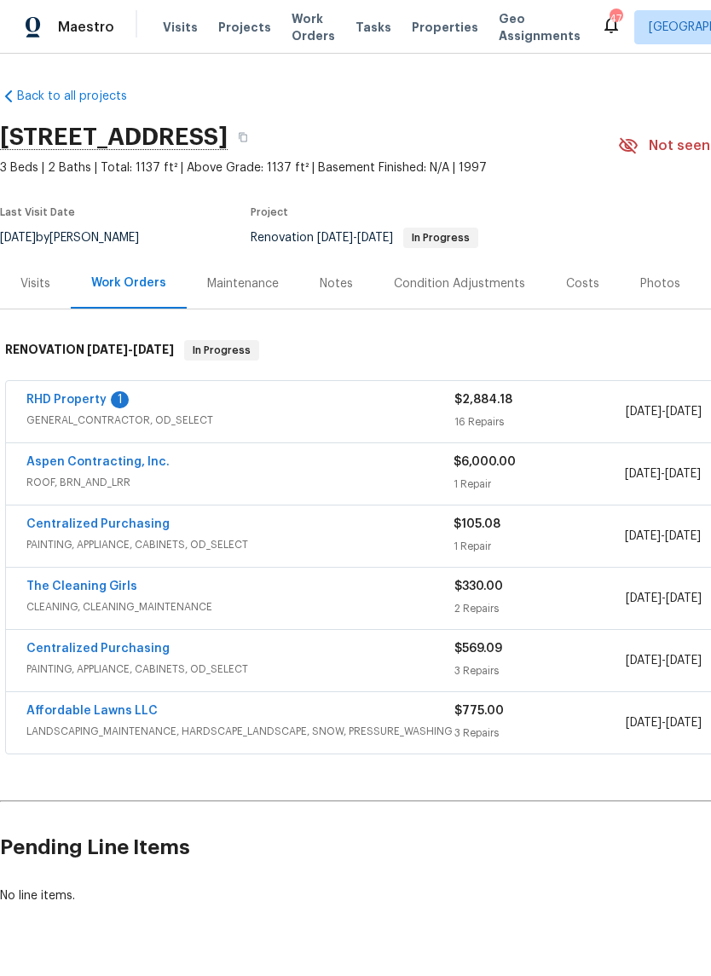
click at [40, 396] on link "RHD Property" at bounding box center [66, 400] width 80 height 12
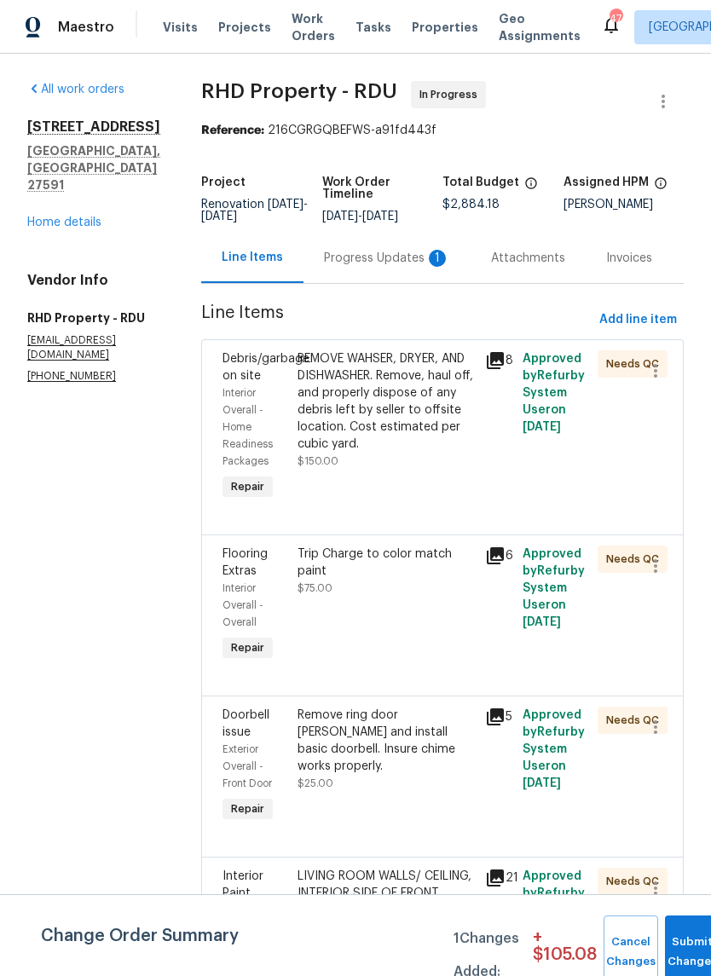
click at [430, 263] on div "Progress Updates 1" at bounding box center [387, 258] width 126 height 17
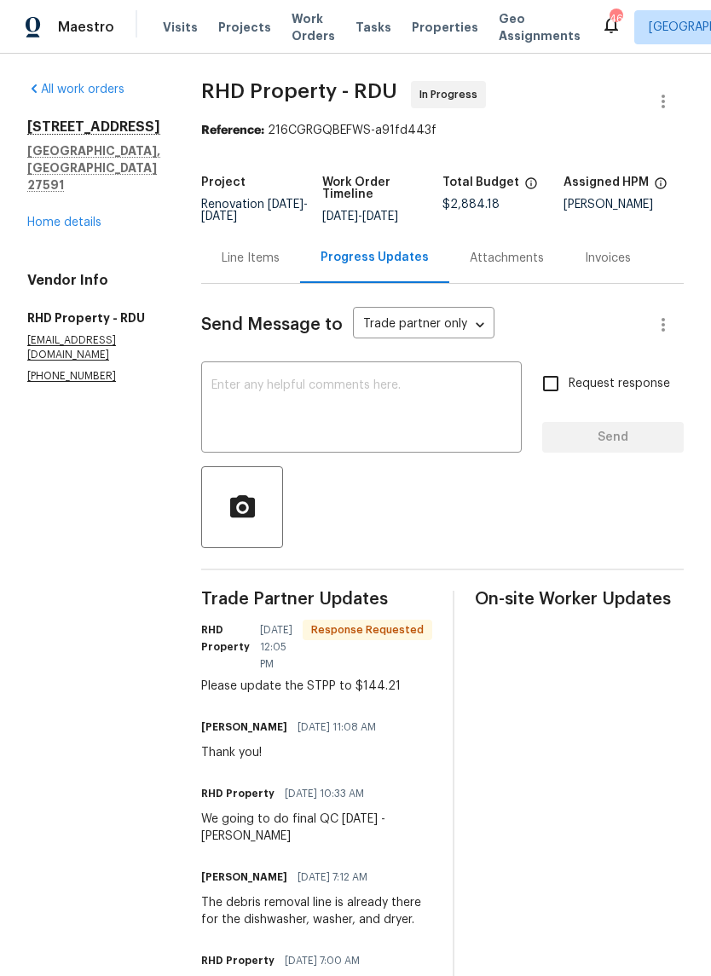
click at [267, 257] on div "Line Items" at bounding box center [250, 258] width 99 height 50
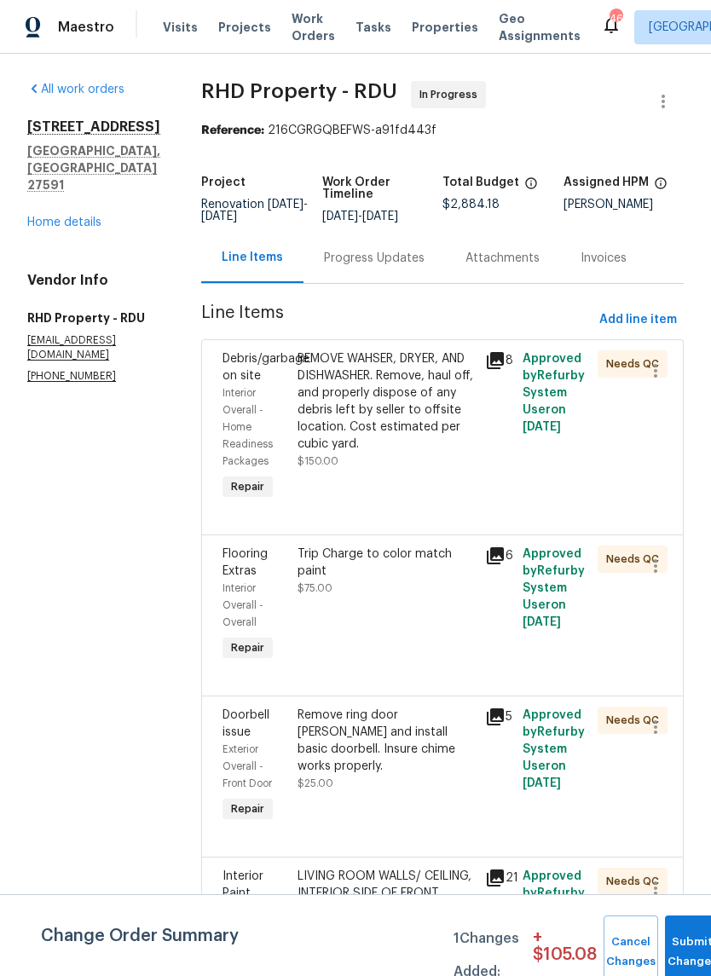
click at [407, 267] on div "Progress Updates" at bounding box center [374, 258] width 101 height 17
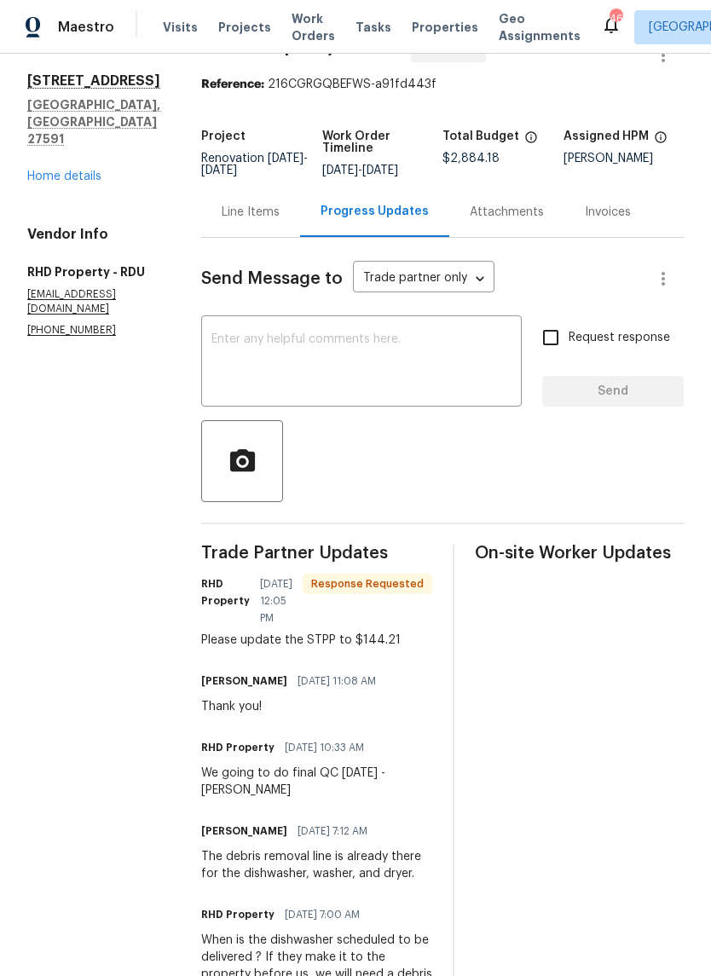
scroll to position [49, 0]
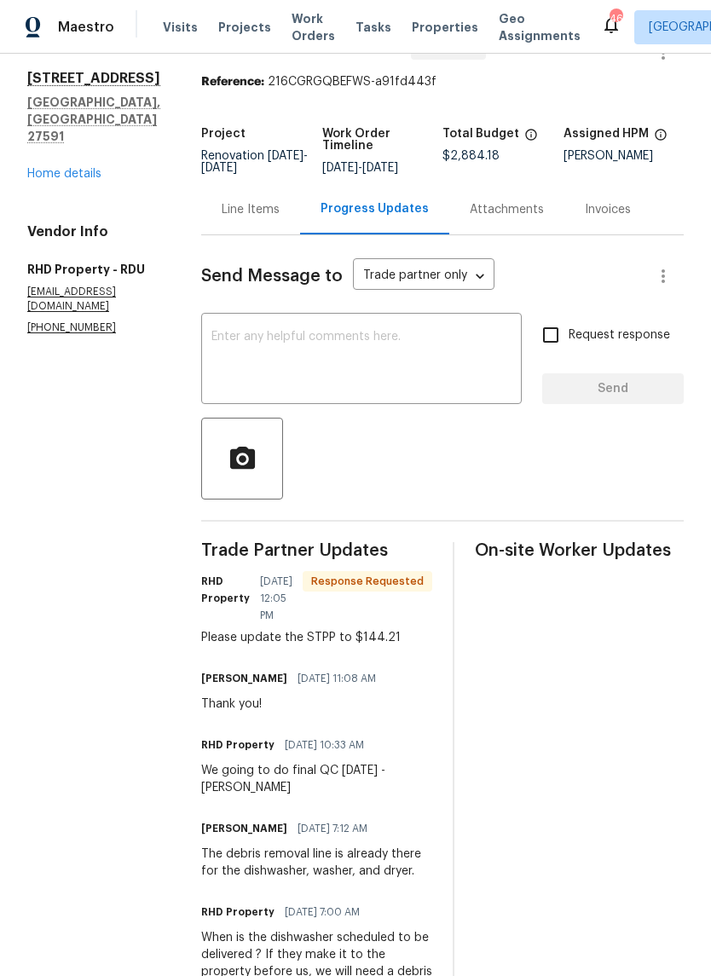
click at [280, 218] on div "Line Items" at bounding box center [251, 209] width 58 height 17
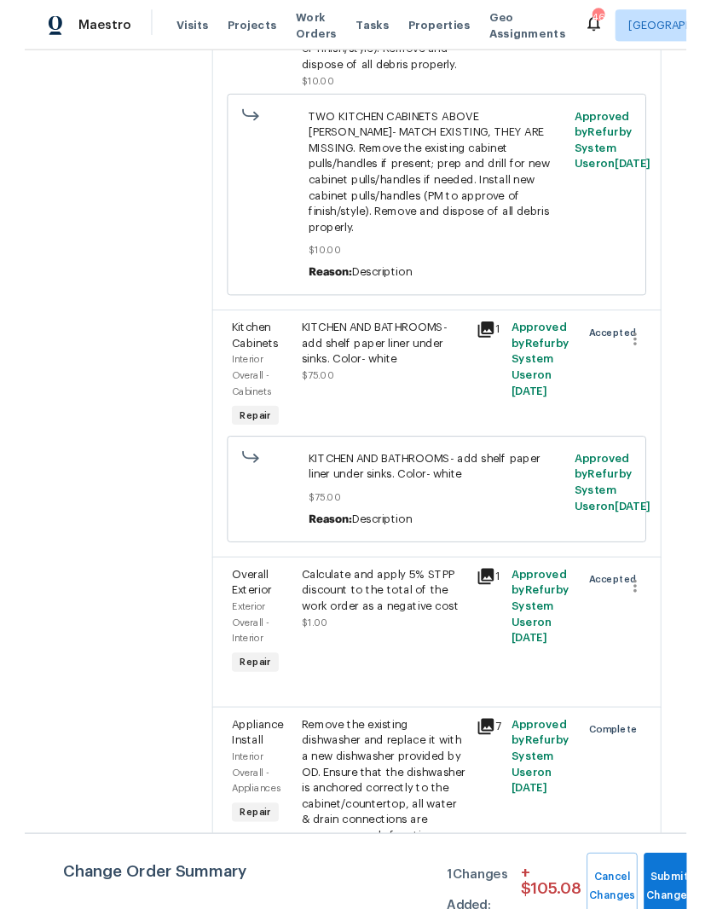
scroll to position [2882, 0]
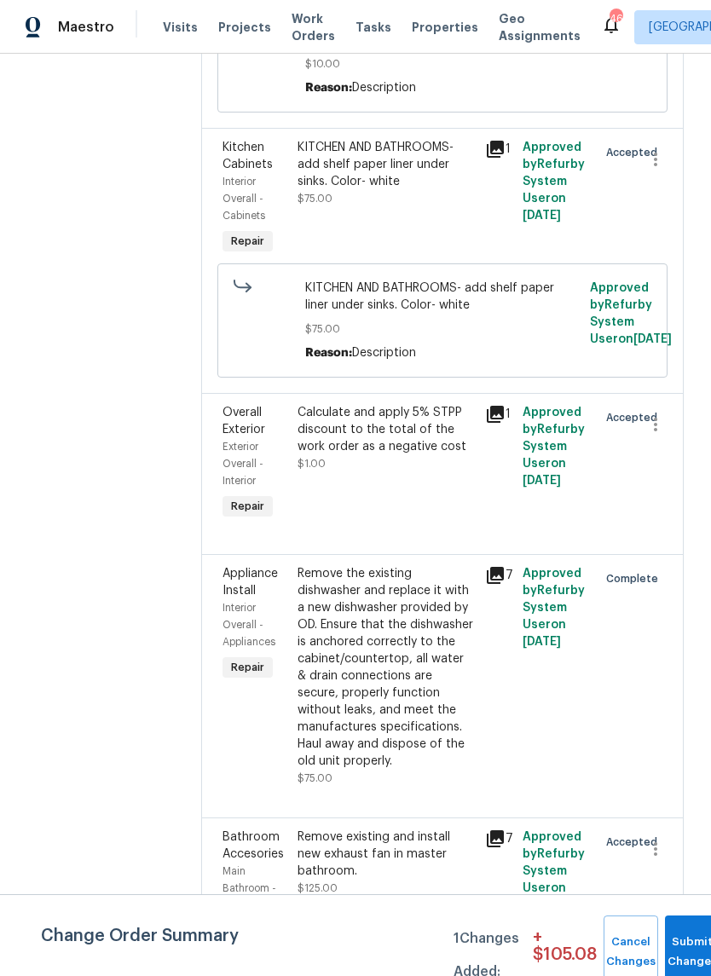
click at [457, 528] on div "Calculate and apply 5% STPP discount to the total of the work order as a negati…" at bounding box center [386, 464] width 188 height 130
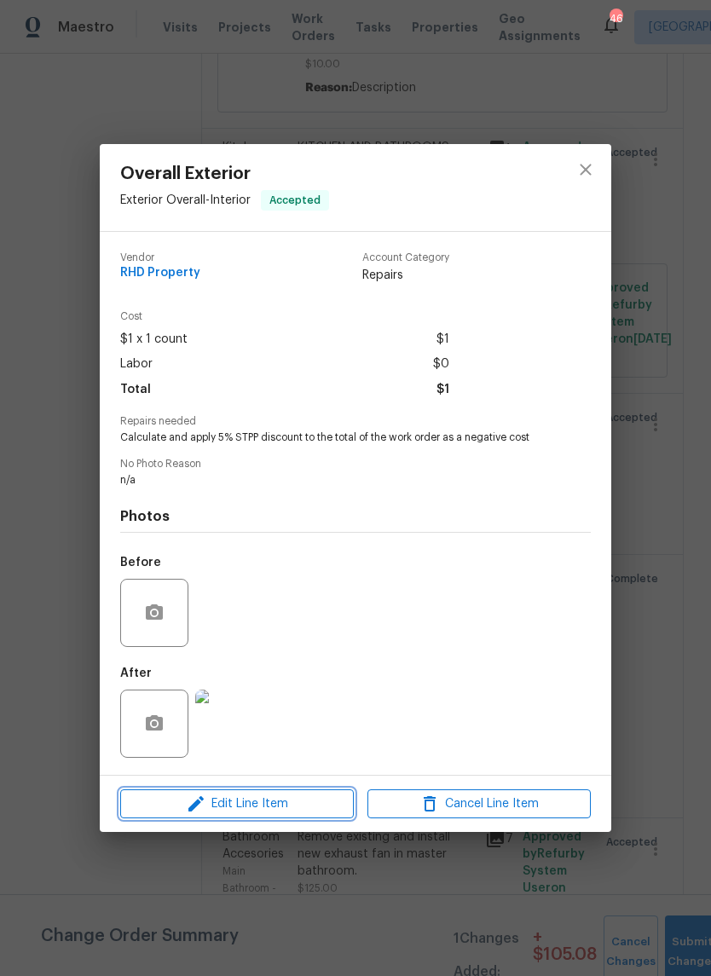
click at [297, 805] on span "Edit Line Item" at bounding box center [236, 803] width 223 height 21
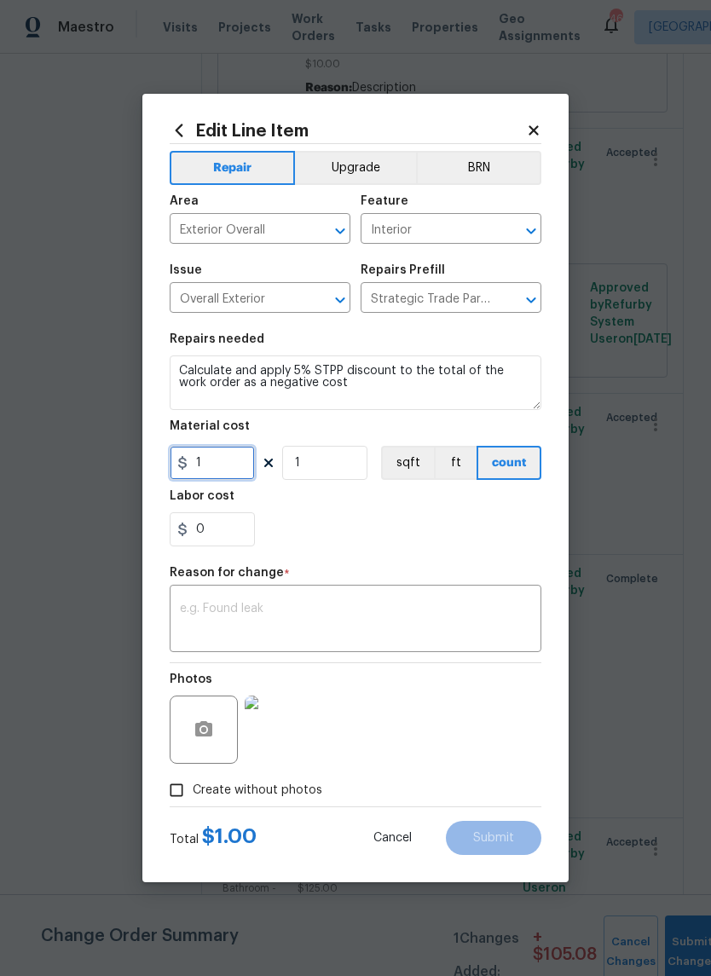
click at [213, 463] on input "1" at bounding box center [212, 463] width 85 height 34
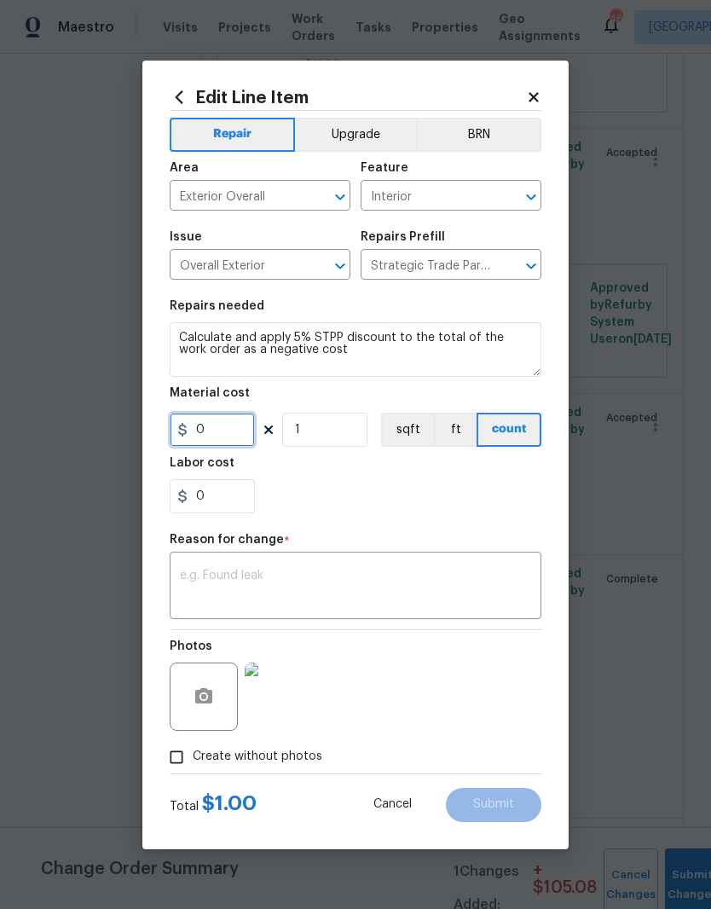
type input "0"
click at [329, 442] on input "1" at bounding box center [324, 430] width 85 height 34
type input "0"
click at [218, 435] on input "0" at bounding box center [212, 430] width 85 height 34
click at [199, 436] on input "144.21" at bounding box center [212, 430] width 85 height 34
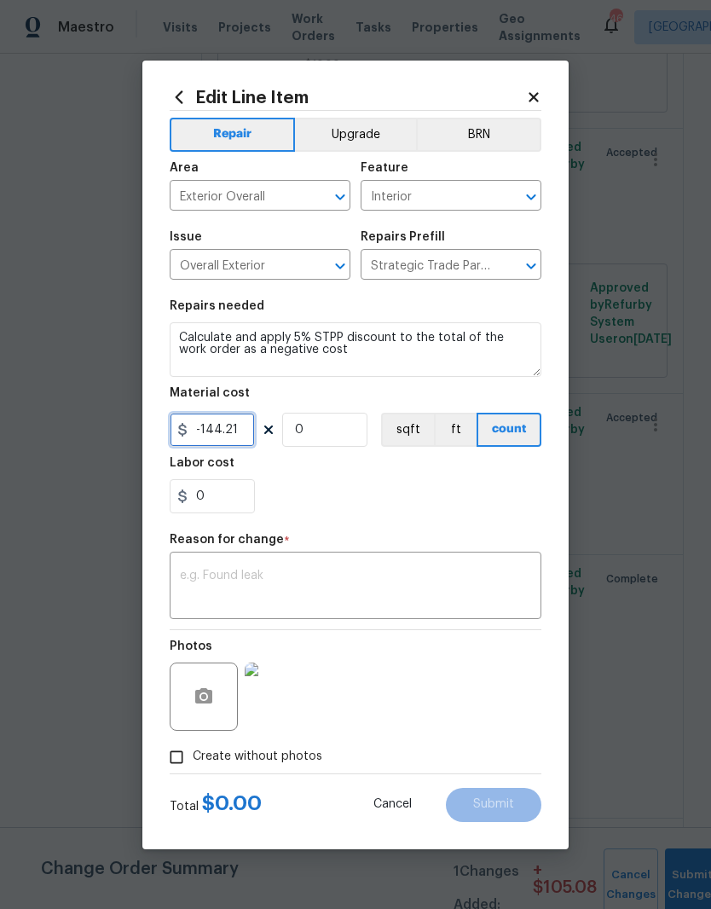
type input "-144.21"
click at [378, 502] on div "0" at bounding box center [356, 496] width 372 height 34
click at [405, 580] on textarea at bounding box center [355, 587] width 351 height 36
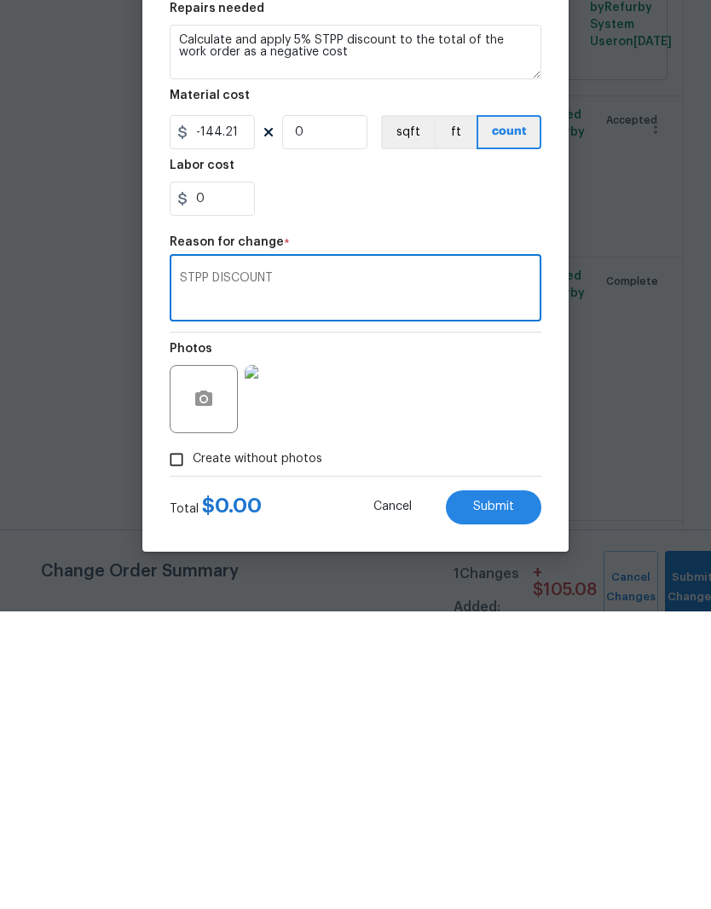
type textarea "STPP DISCOUNT"
click at [499, 630] on div "Photos" at bounding box center [356, 685] width 372 height 111
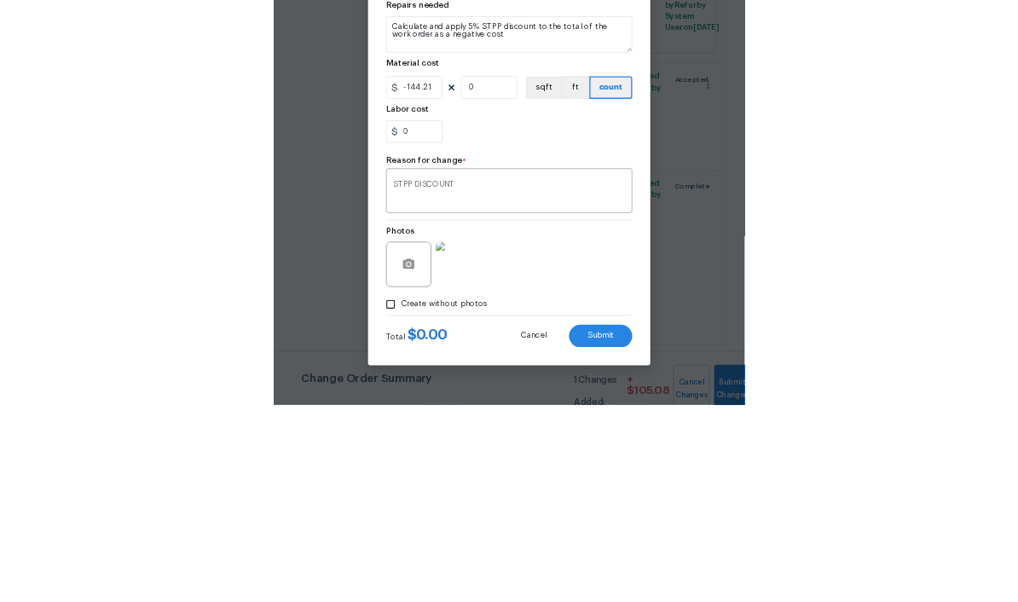
scroll to position [70, 0]
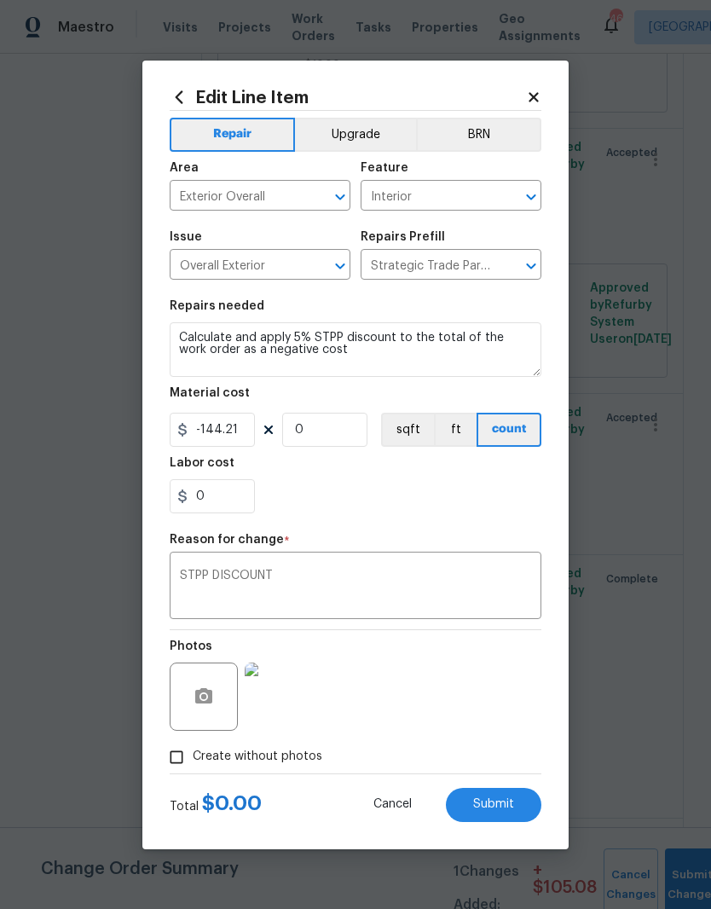
click at [449, 573] on textarea "STPP DISCOUNT" at bounding box center [355, 587] width 351 height 36
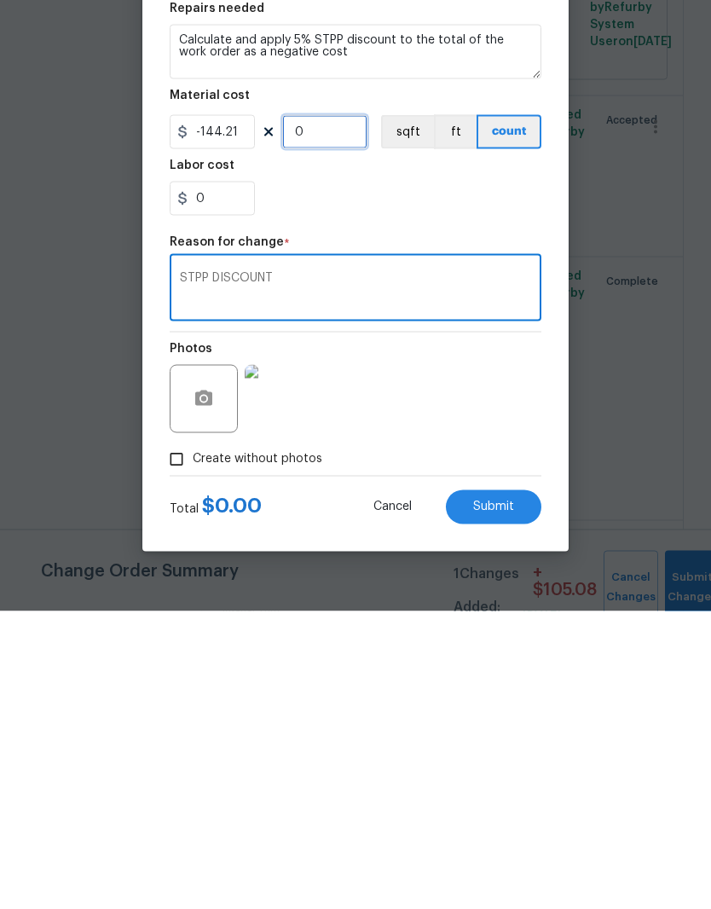
click at [347, 413] on input "0" at bounding box center [324, 430] width 85 height 34
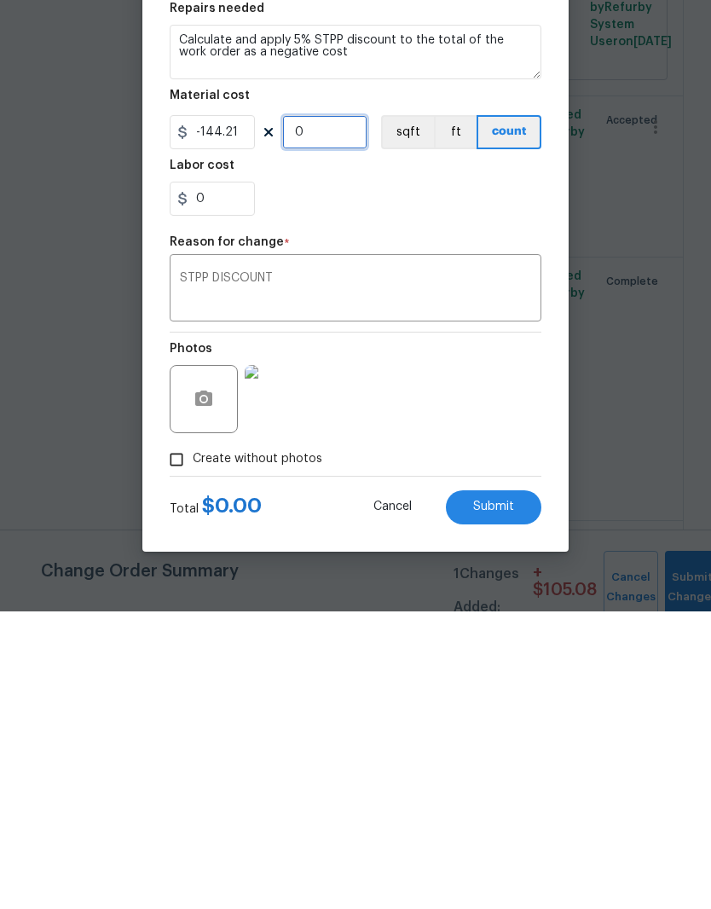
type input "1"
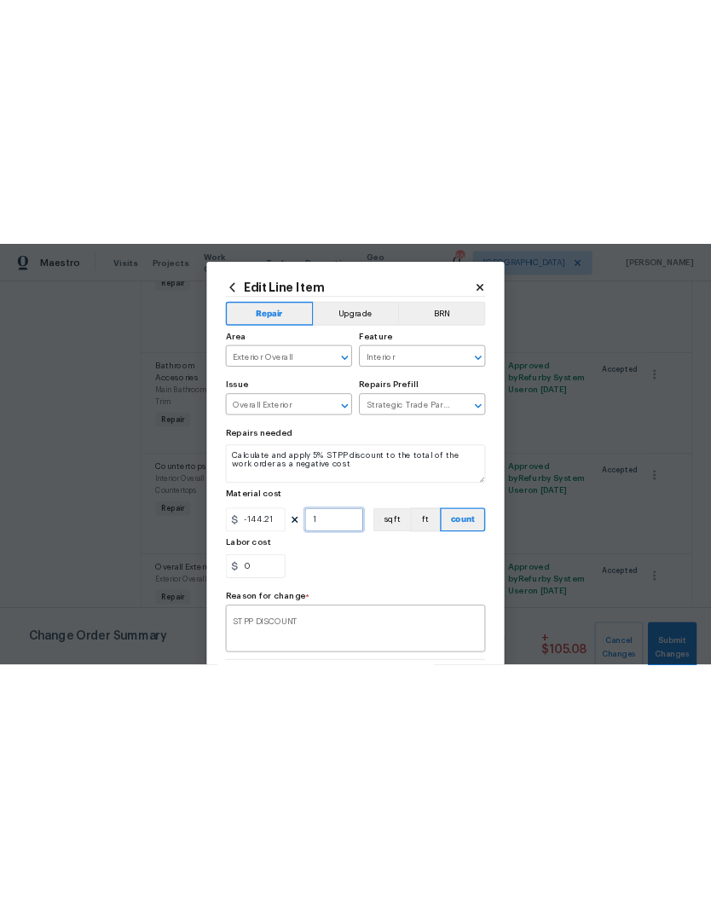
scroll to position [0, 0]
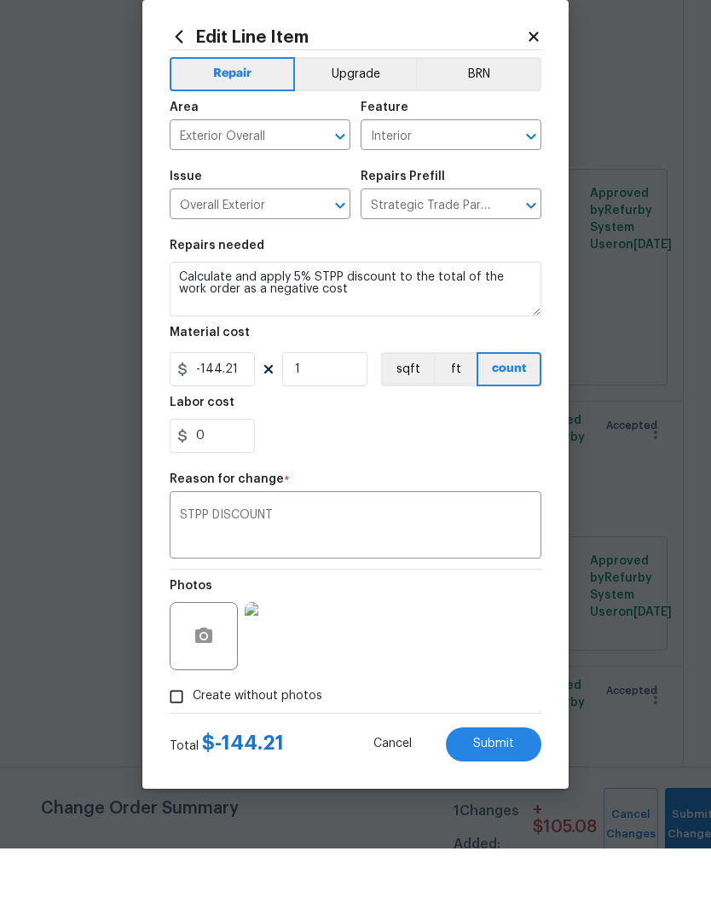
click at [459, 479] on div "0" at bounding box center [356, 496] width 372 height 34
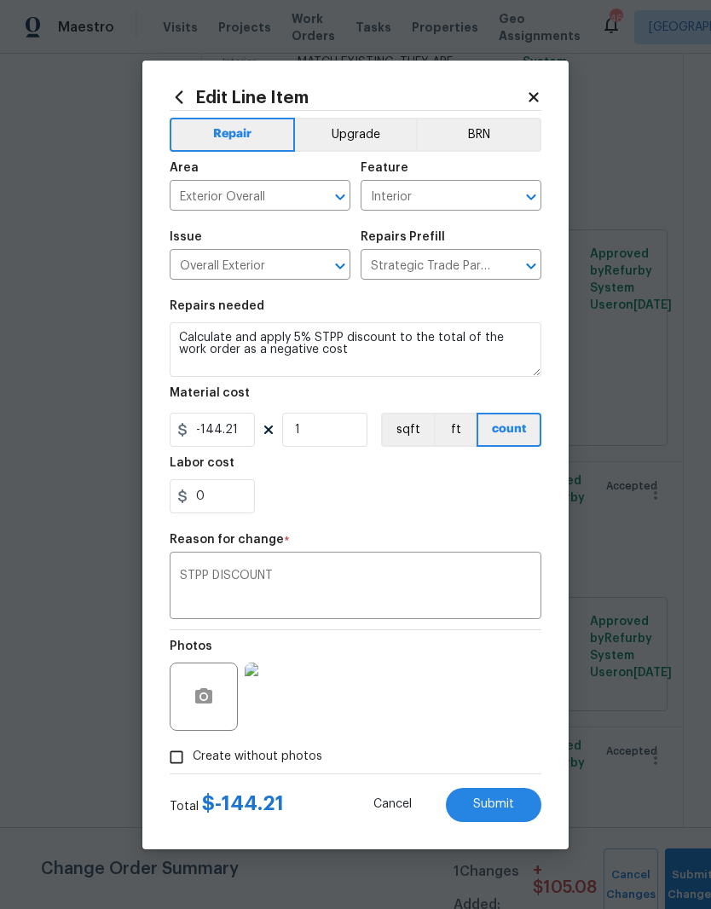
click at [506, 803] on span "Submit" at bounding box center [493, 804] width 41 height 13
type input "1"
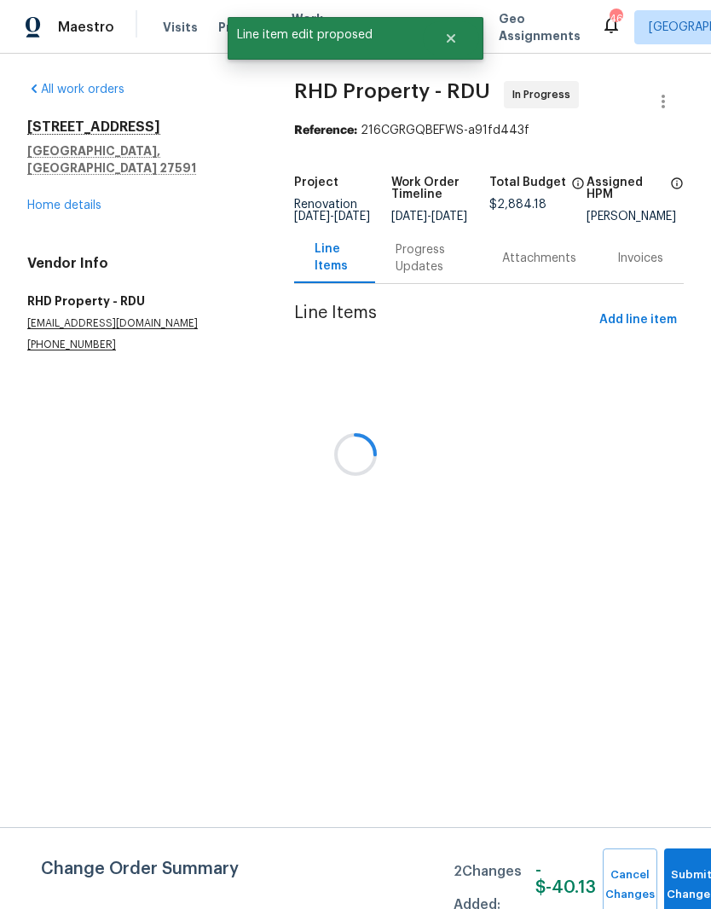
scroll to position [0, 0]
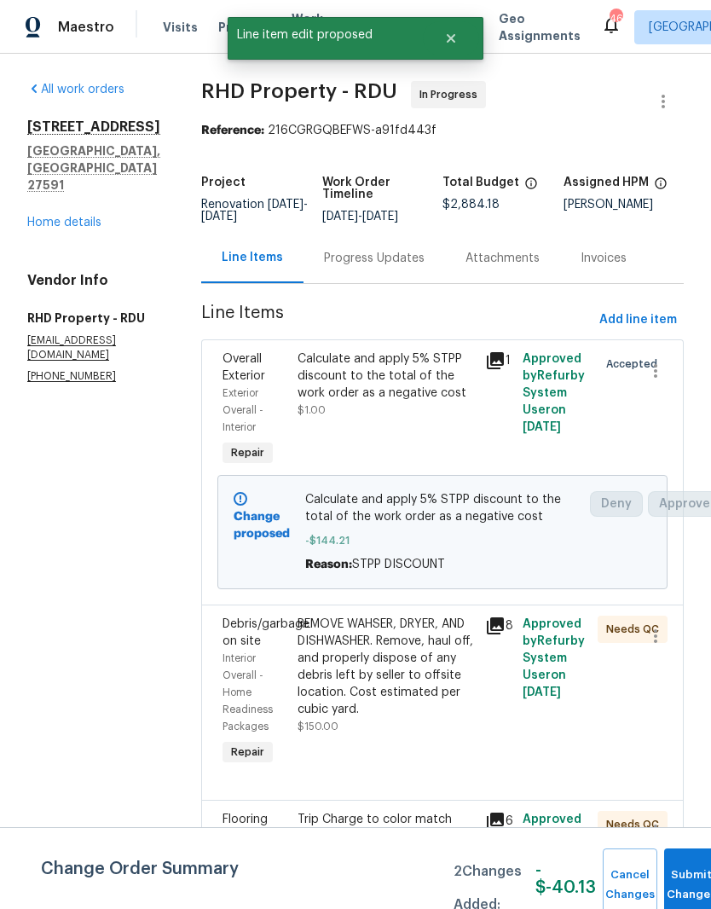
click at [686, 872] on button "Submit Changes" at bounding box center [691, 884] width 55 height 73
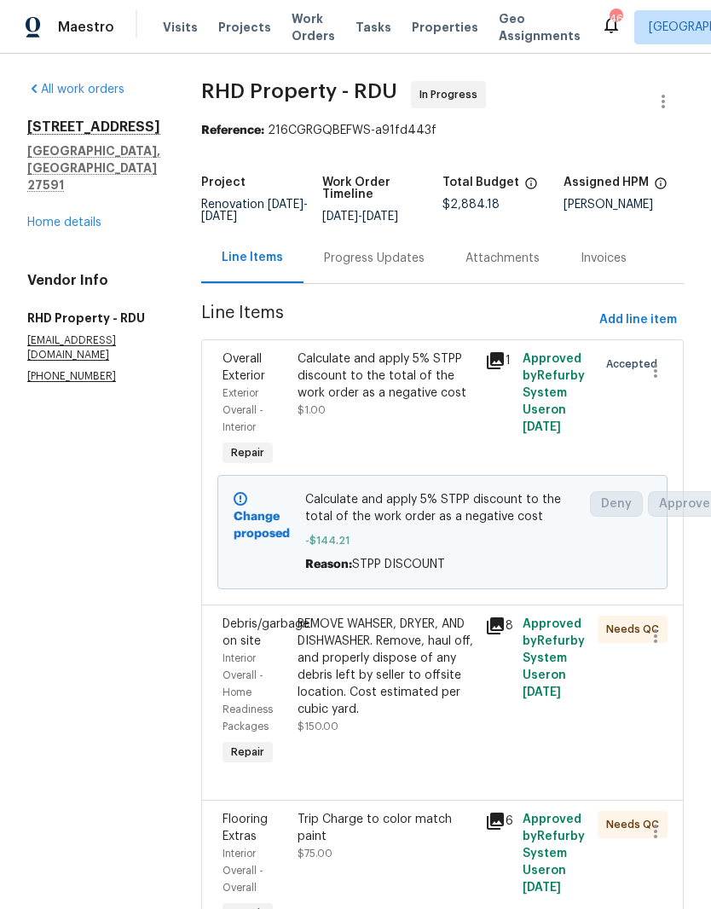
click at [64, 216] on link "Home details" at bounding box center [64, 222] width 74 height 12
